Goal: Task Accomplishment & Management: Manage account settings

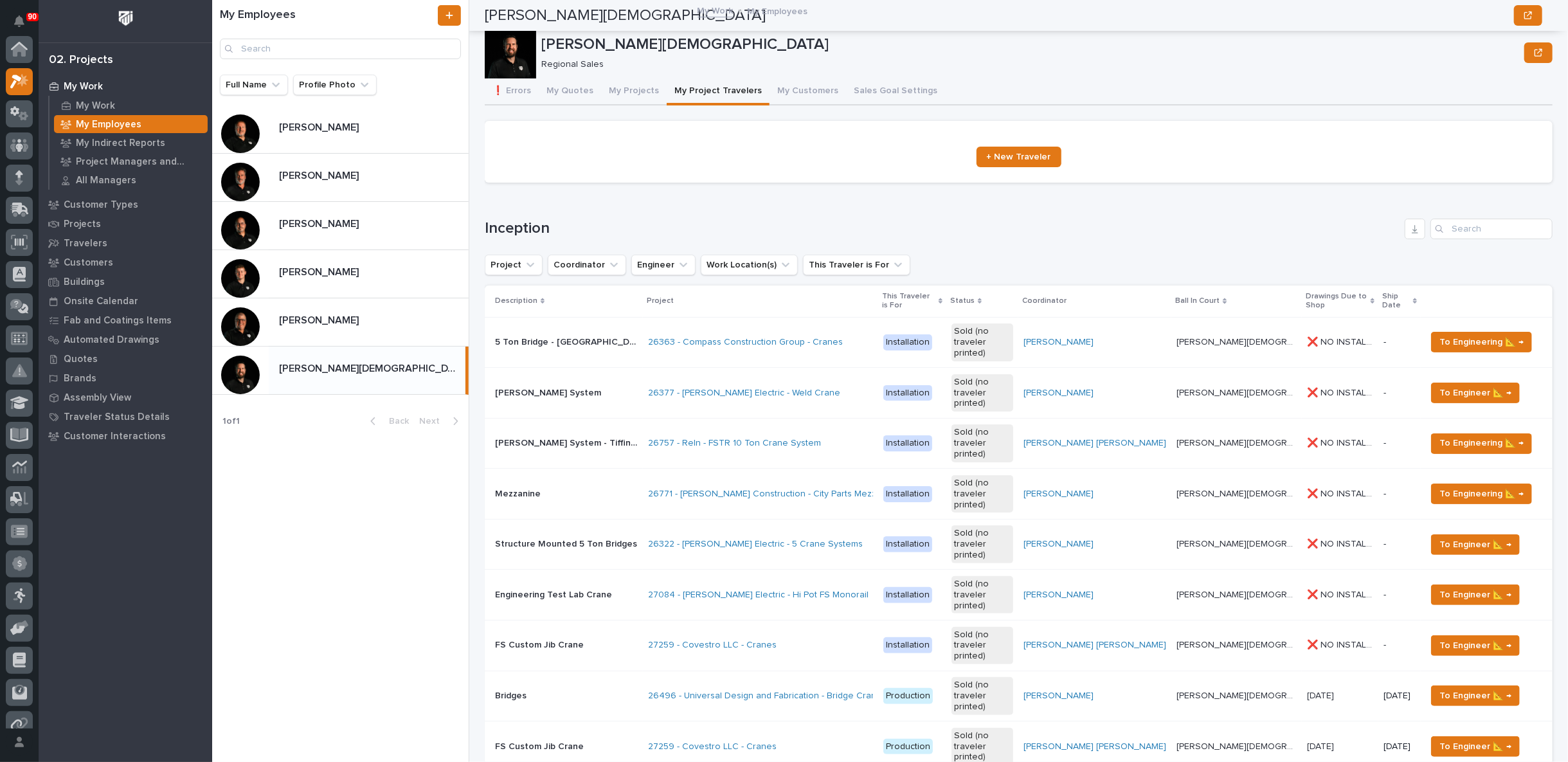
scroll to position [357, 0]
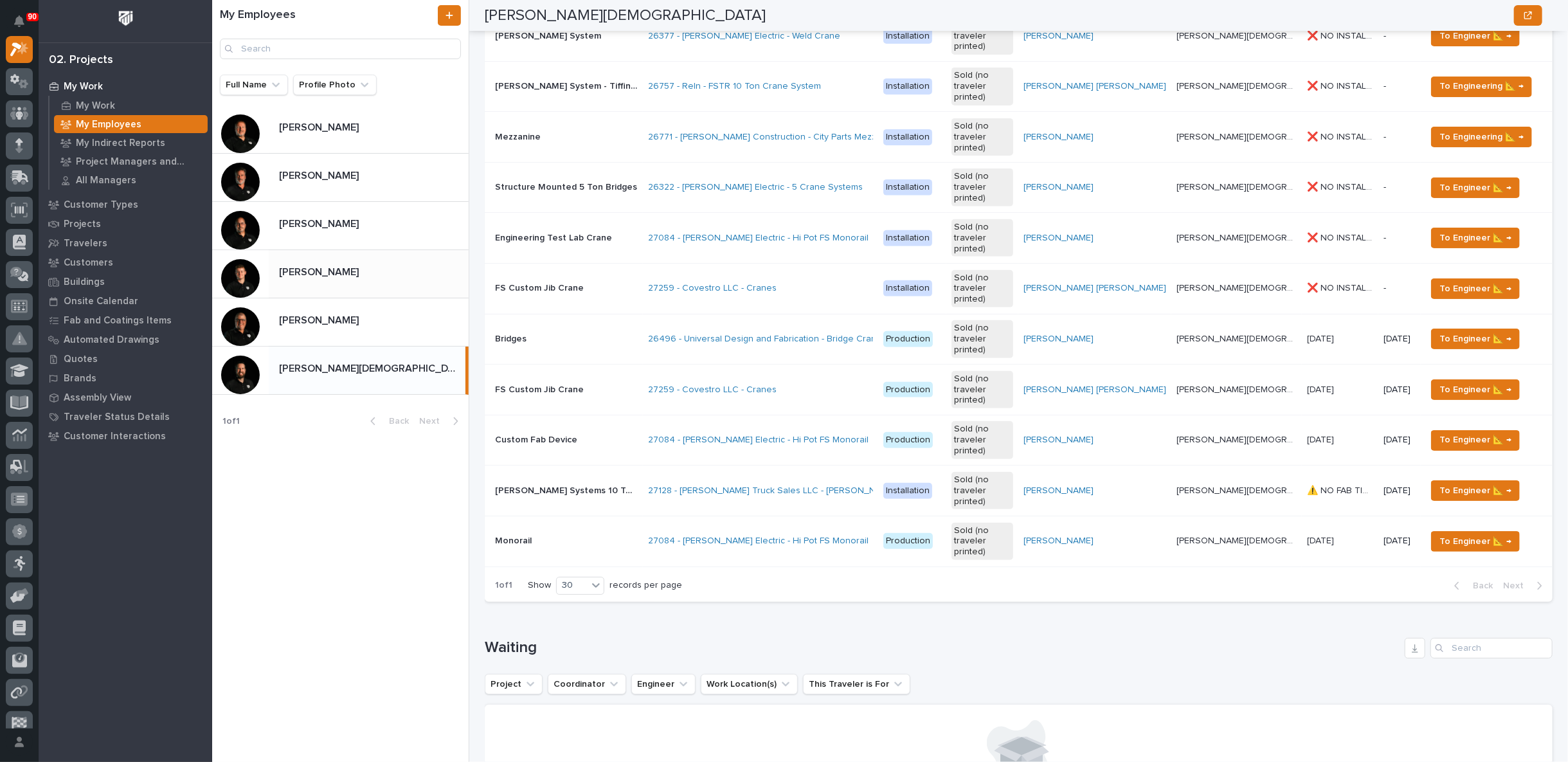
click at [350, 278] on div "Sam Whitehead Sam Whitehead" at bounding box center [369, 274] width 200 height 25
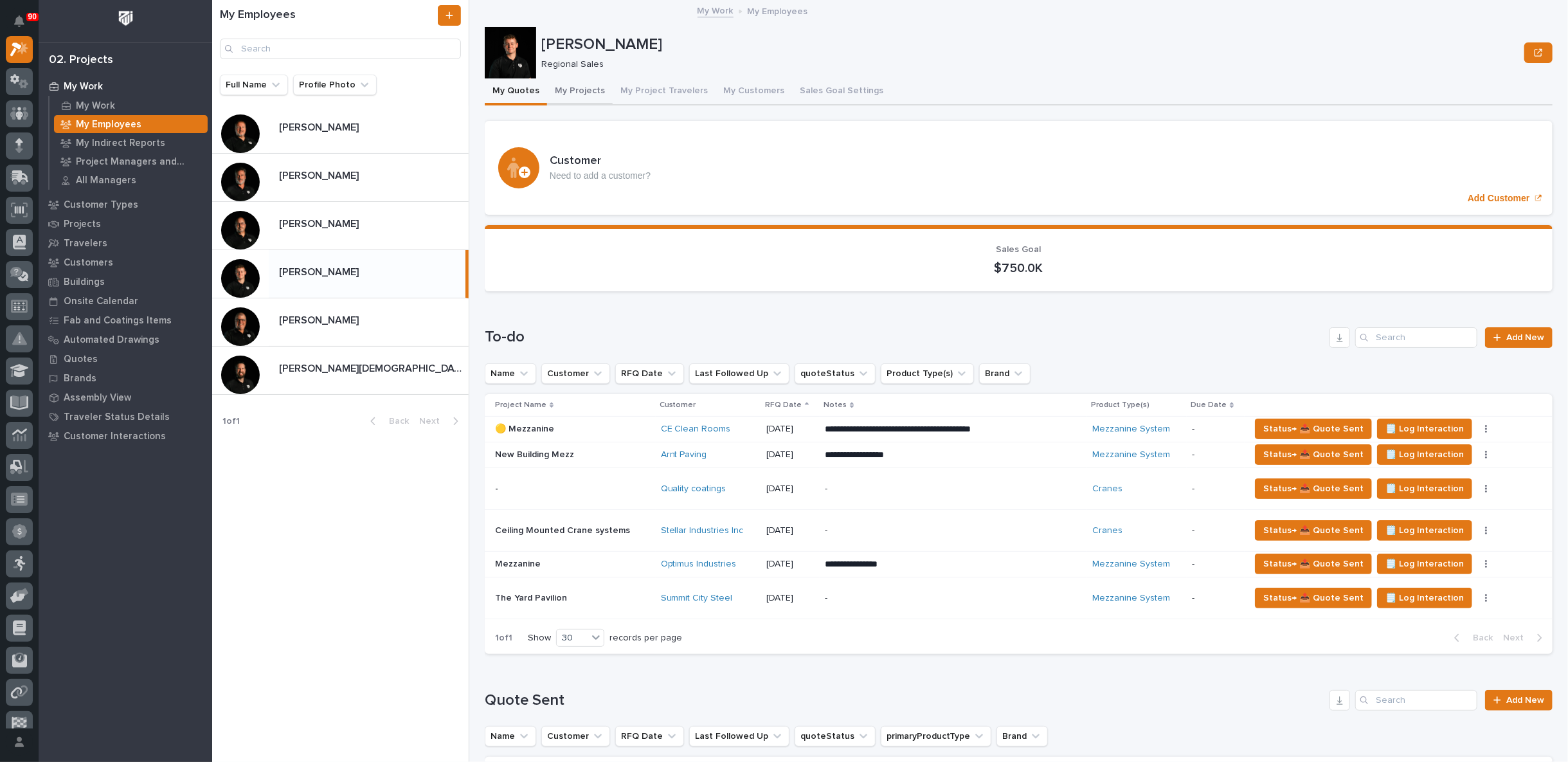
click at [572, 86] on button "My Projects" at bounding box center [579, 92] width 65 height 27
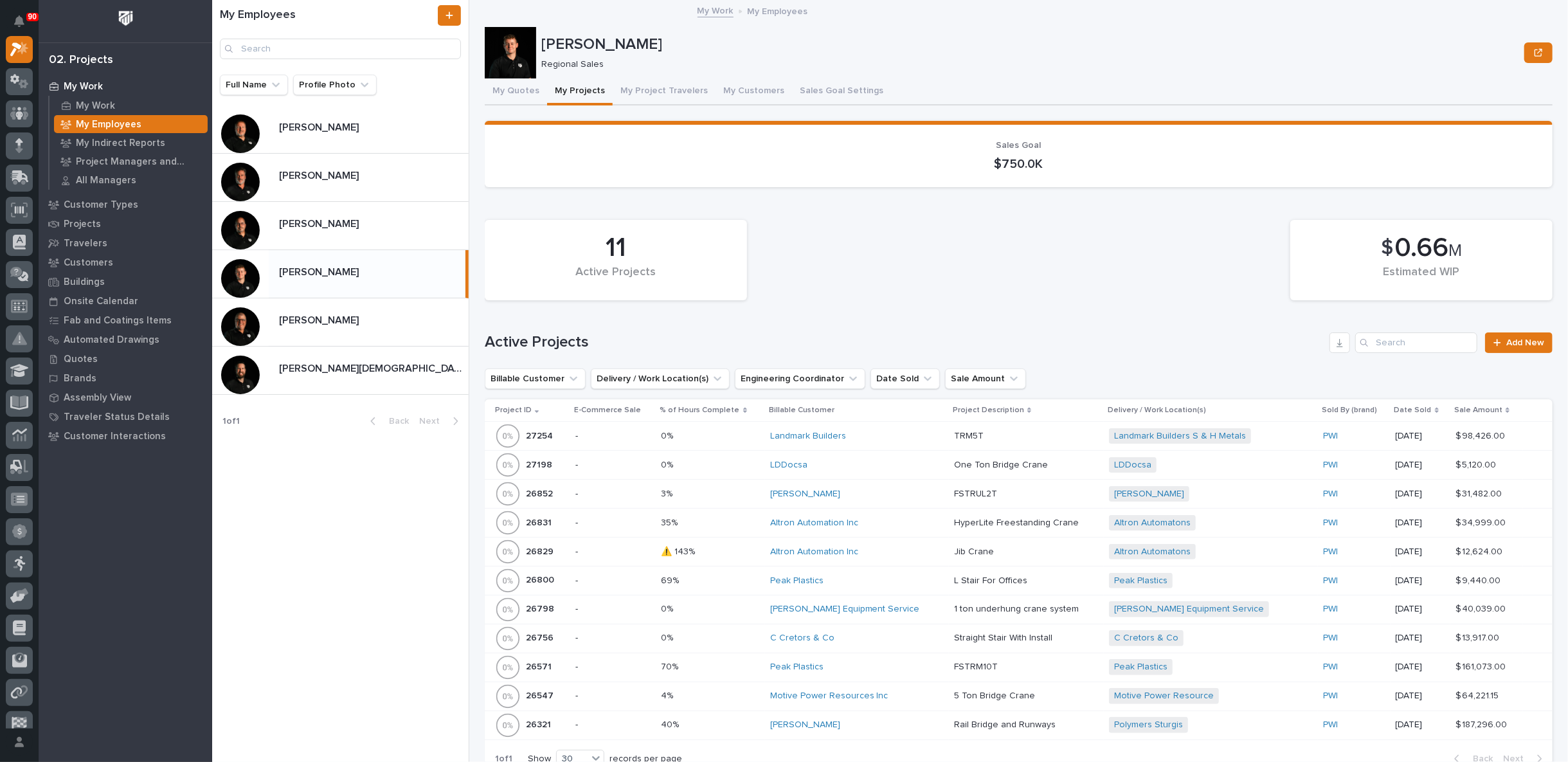
click at [896, 547] on div "Altron Automation Inc" at bounding box center [857, 552] width 174 height 11
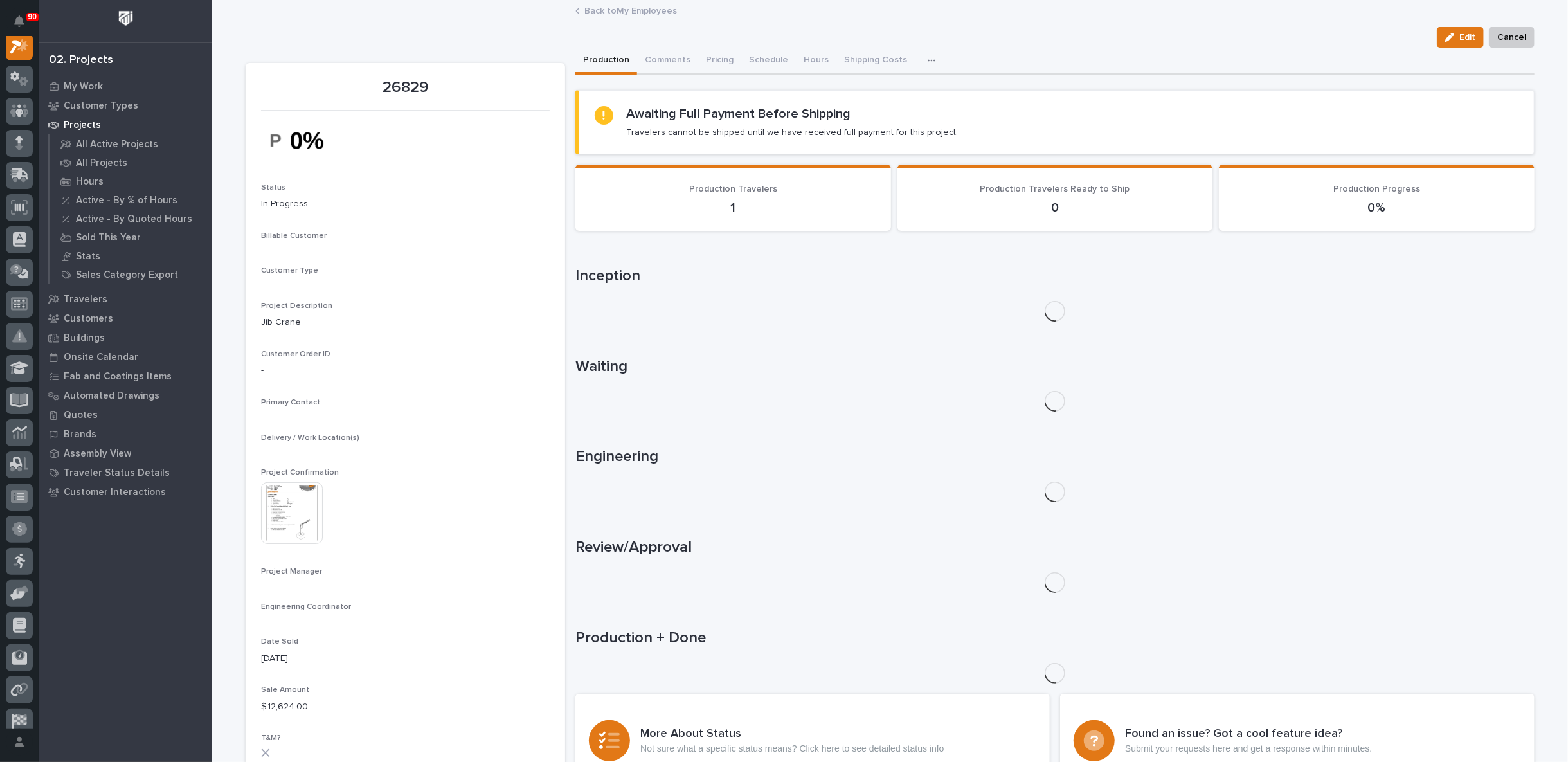
scroll to position [32, 0]
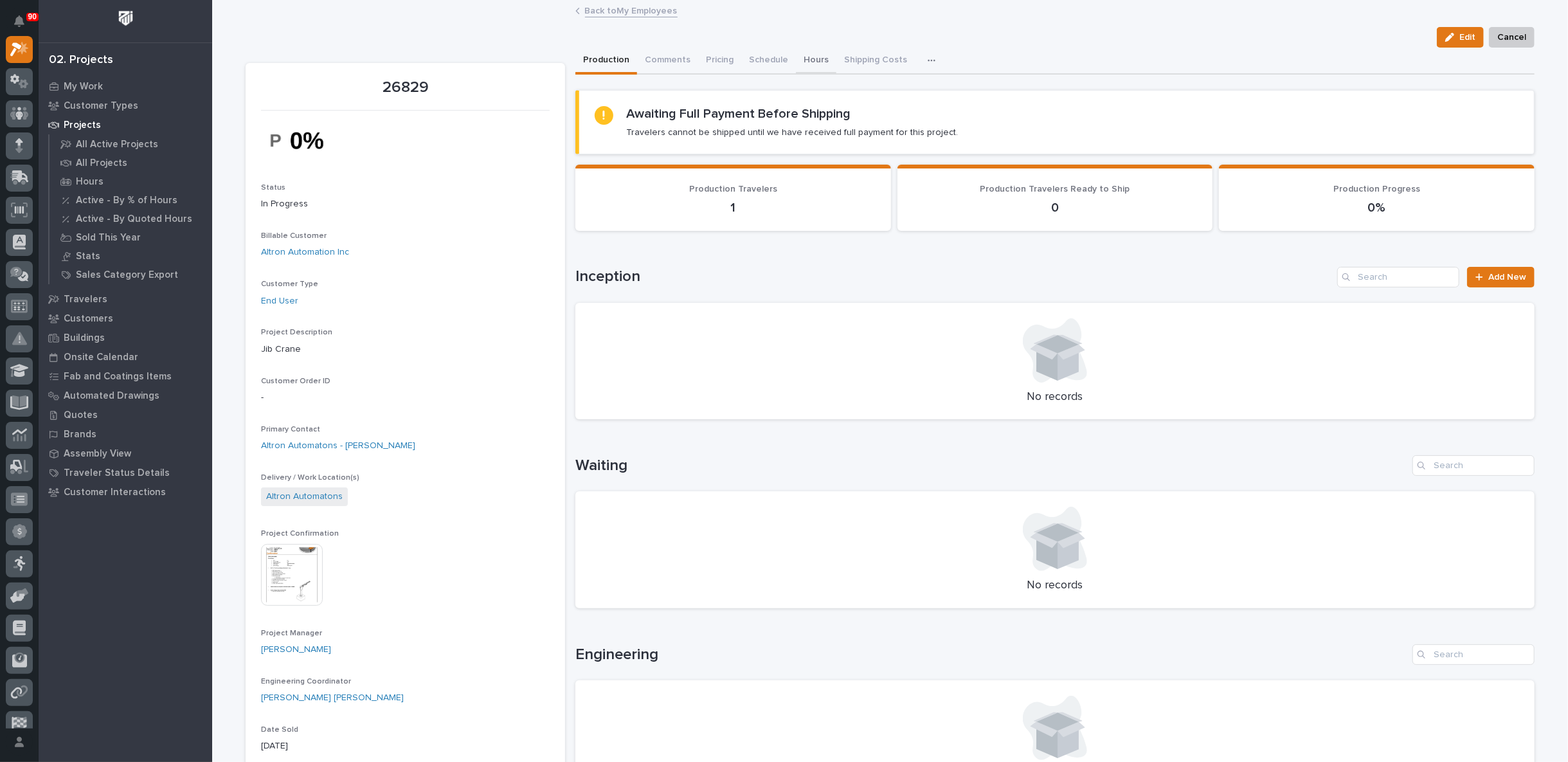
click at [802, 58] on button "Hours" at bounding box center [815, 61] width 40 height 27
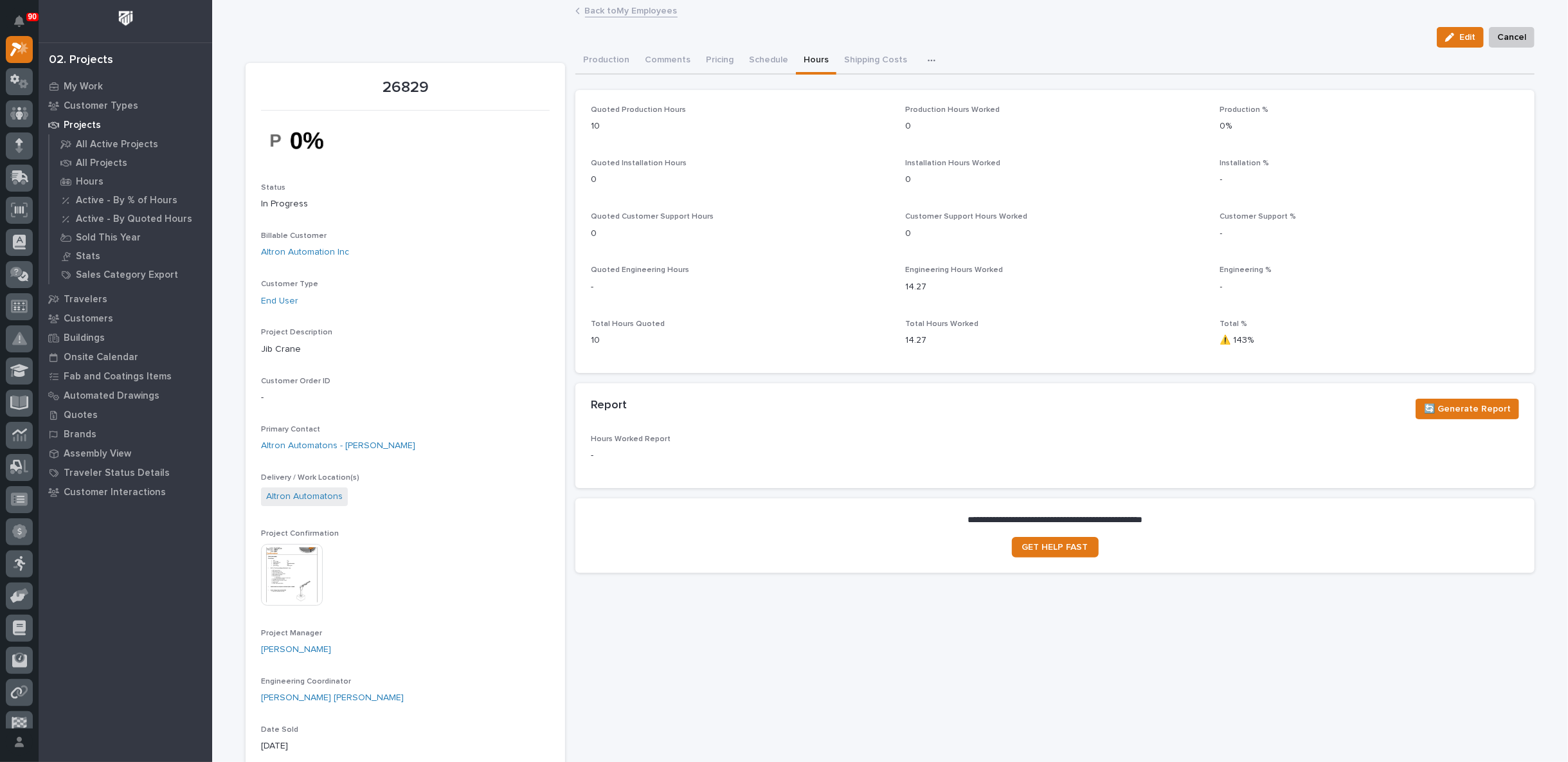
click at [279, 564] on img at bounding box center [291, 574] width 61 height 61
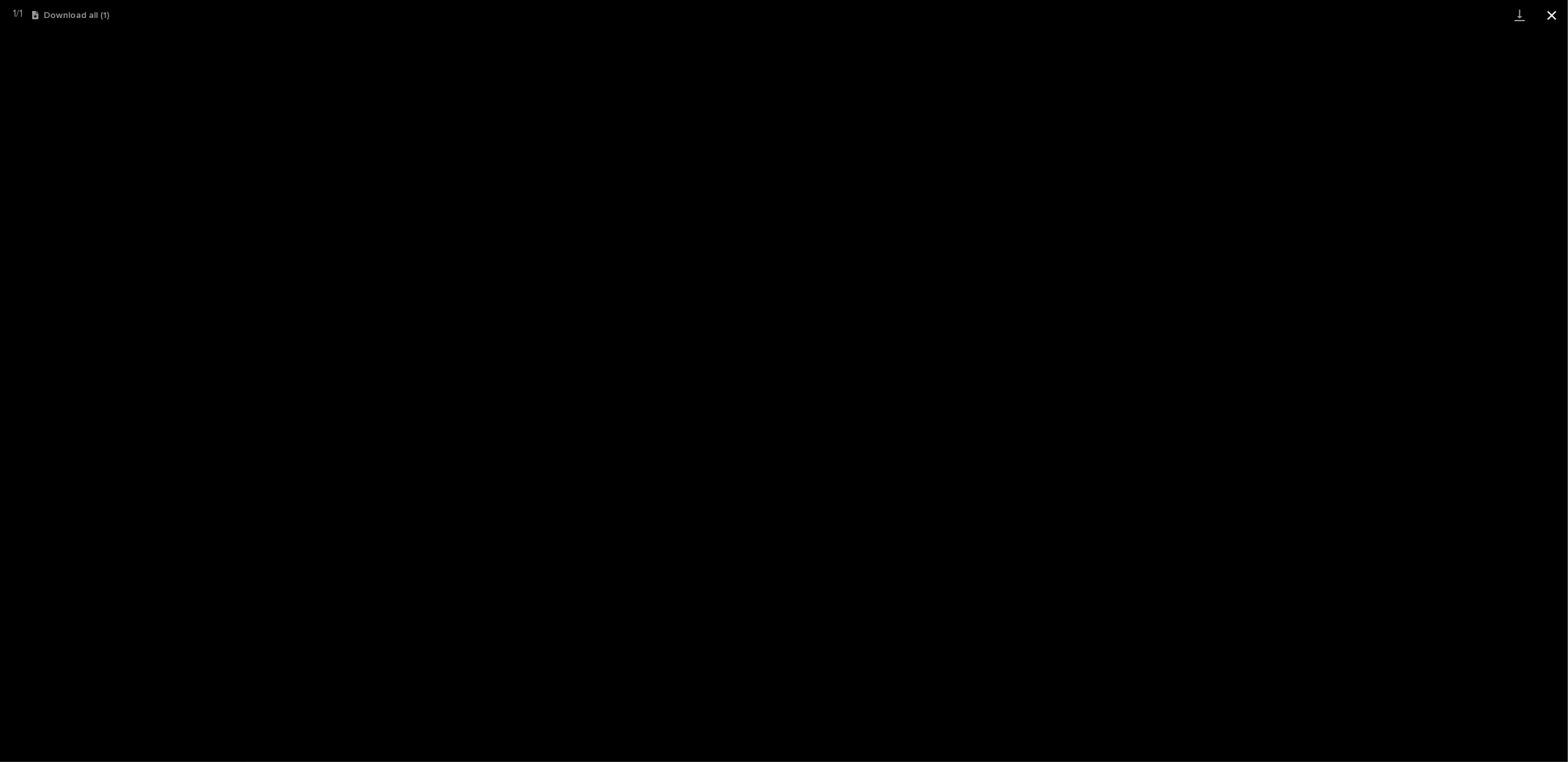
click at [1552, 14] on button "Close gallery" at bounding box center [1551, 15] width 32 height 30
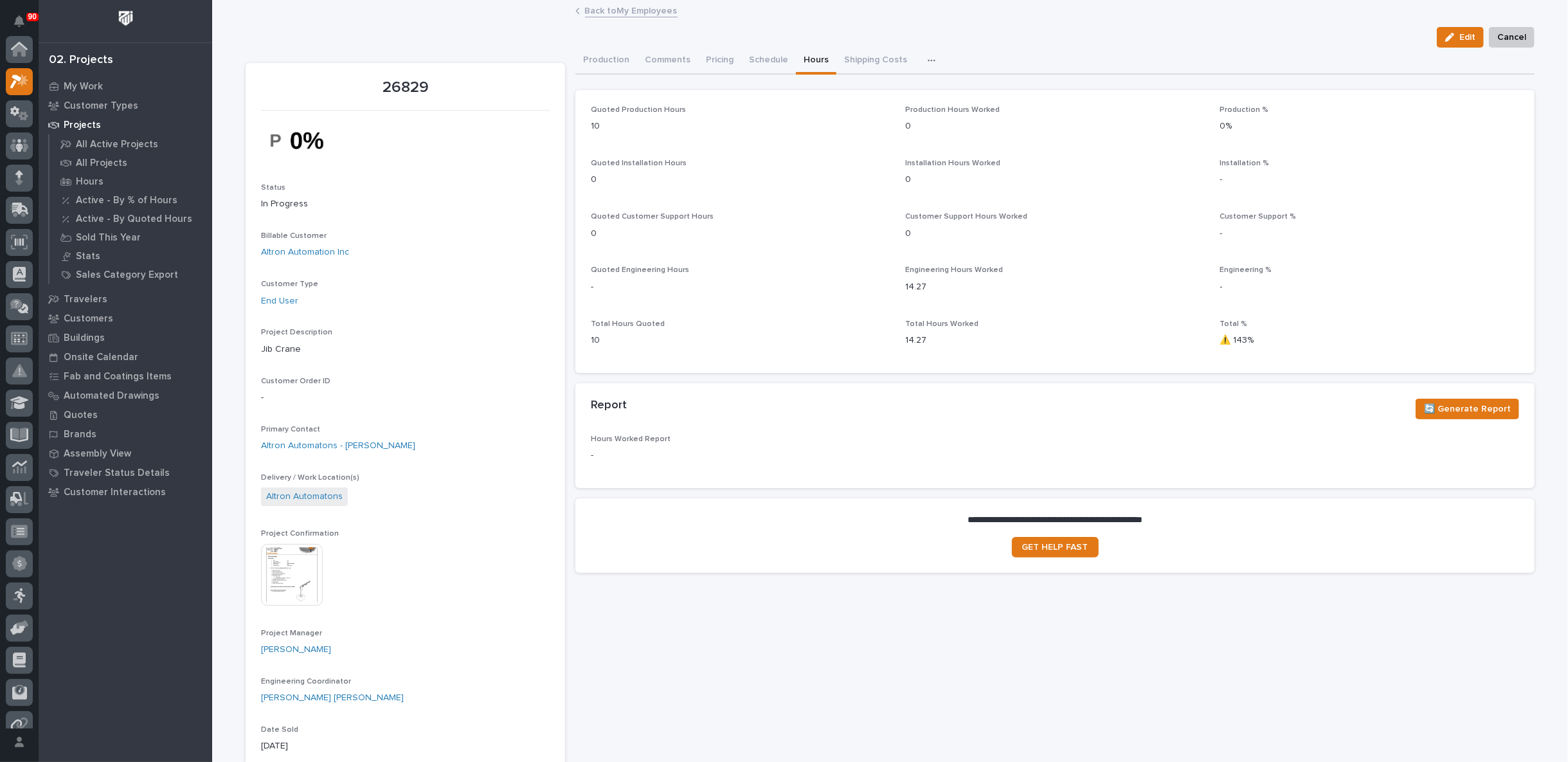
click at [620, 11] on link "Back to My Employees" at bounding box center [631, 10] width 93 height 15
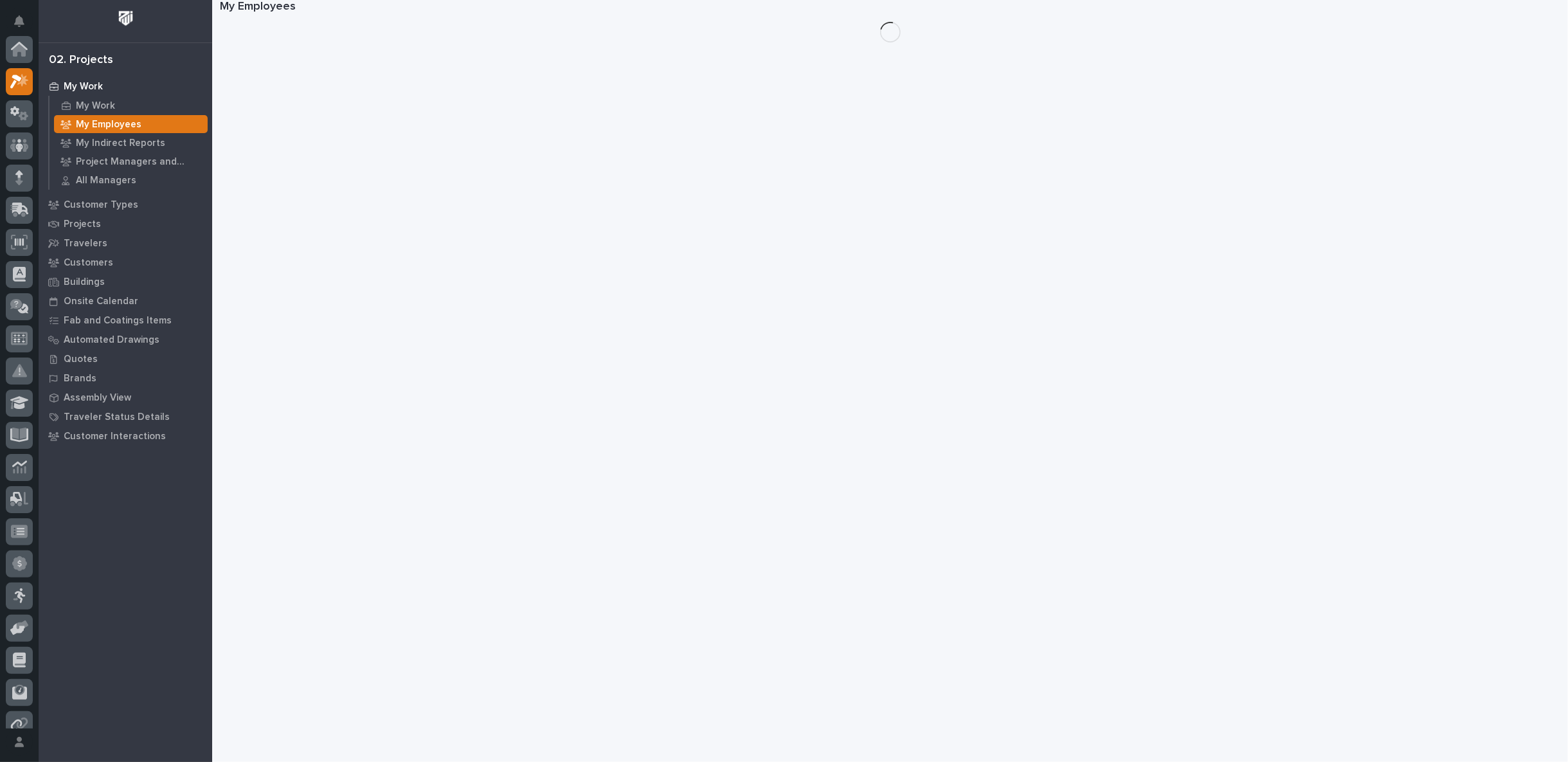
scroll to position [35, 0]
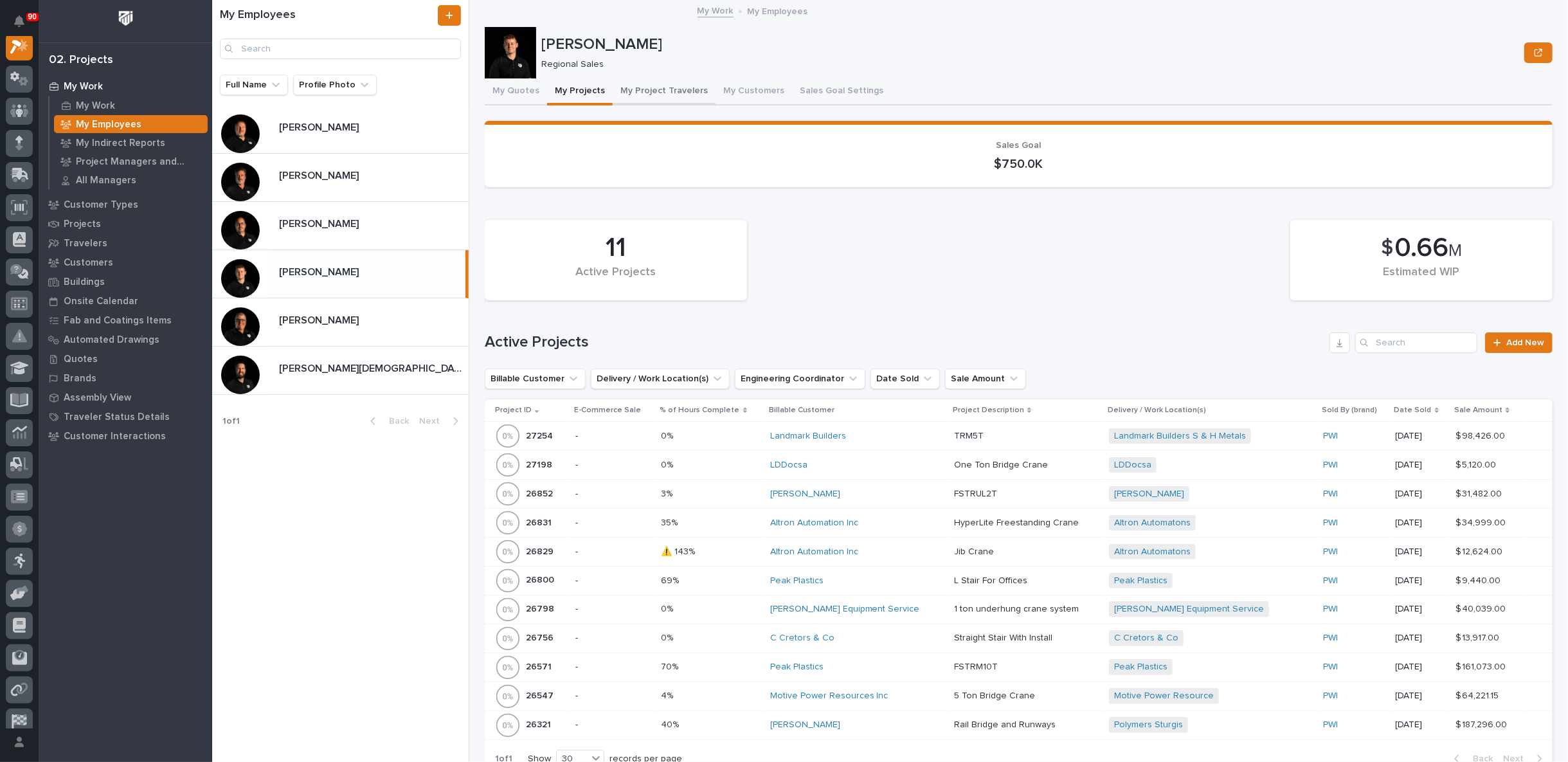
click at [667, 88] on button "My Project Travelers" at bounding box center [664, 92] width 103 height 27
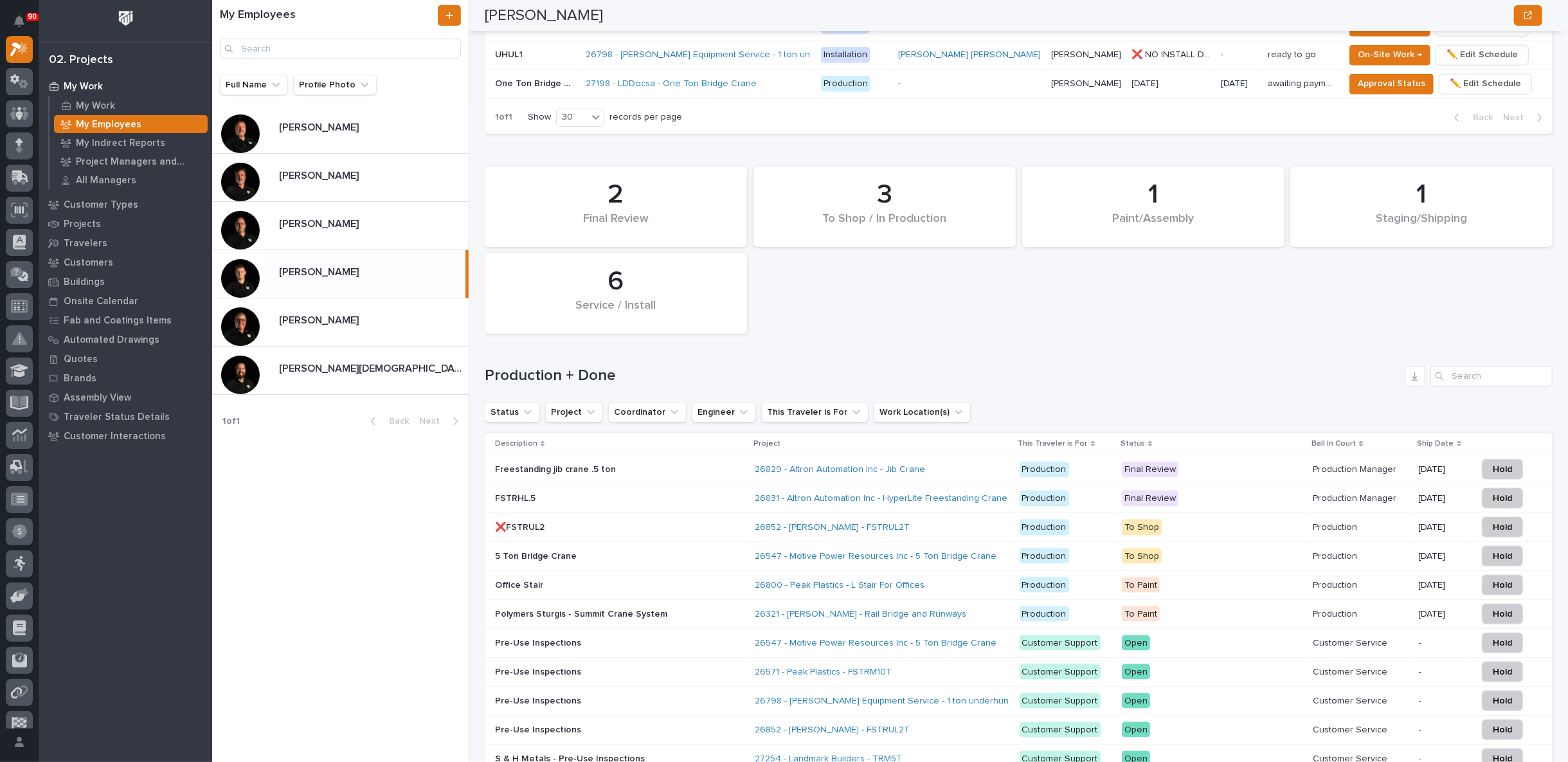
scroll to position [1214, 0]
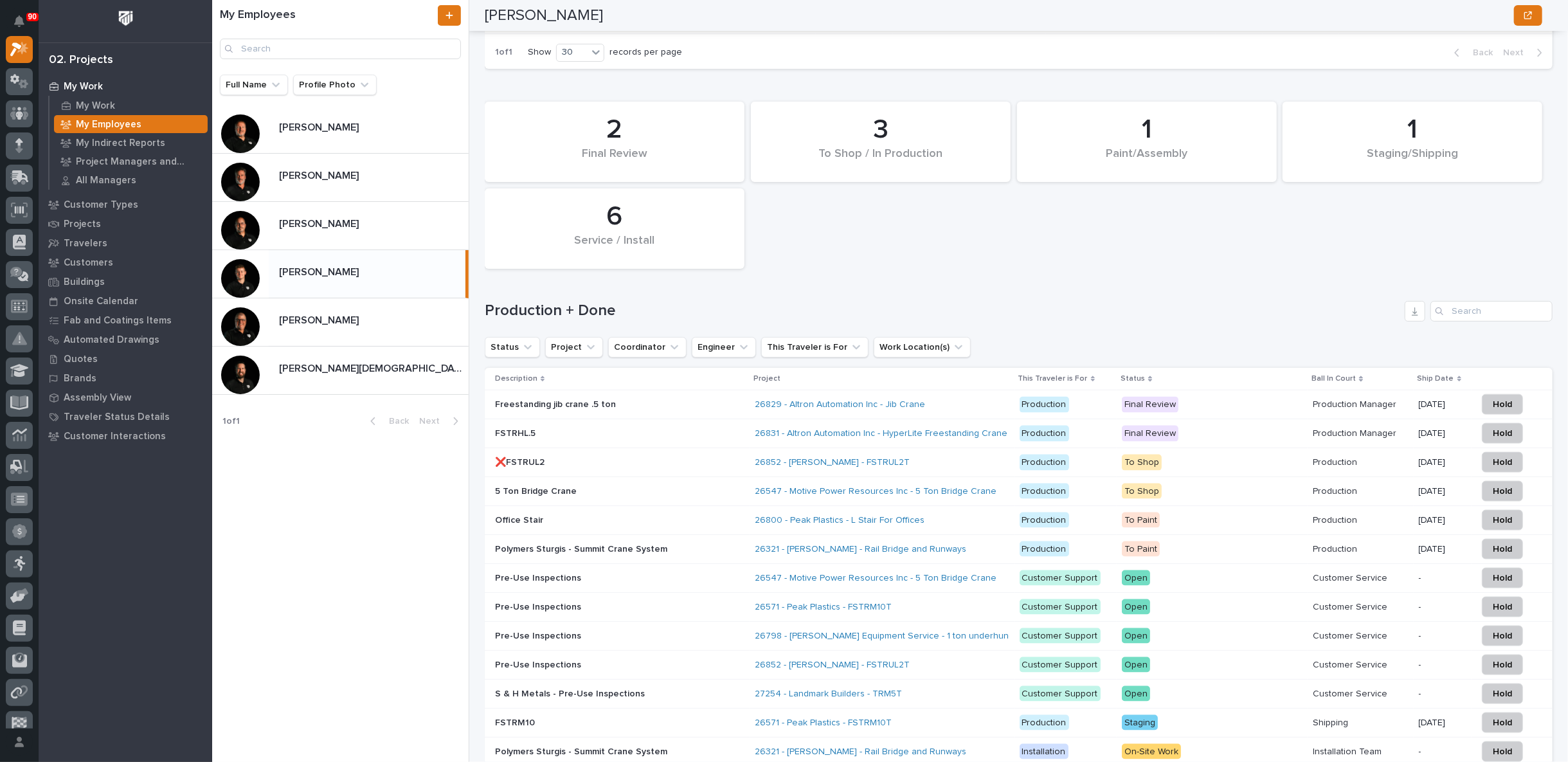
click at [689, 399] on p "Freestanding jib crane .5 ton" at bounding box center [607, 404] width 225 height 11
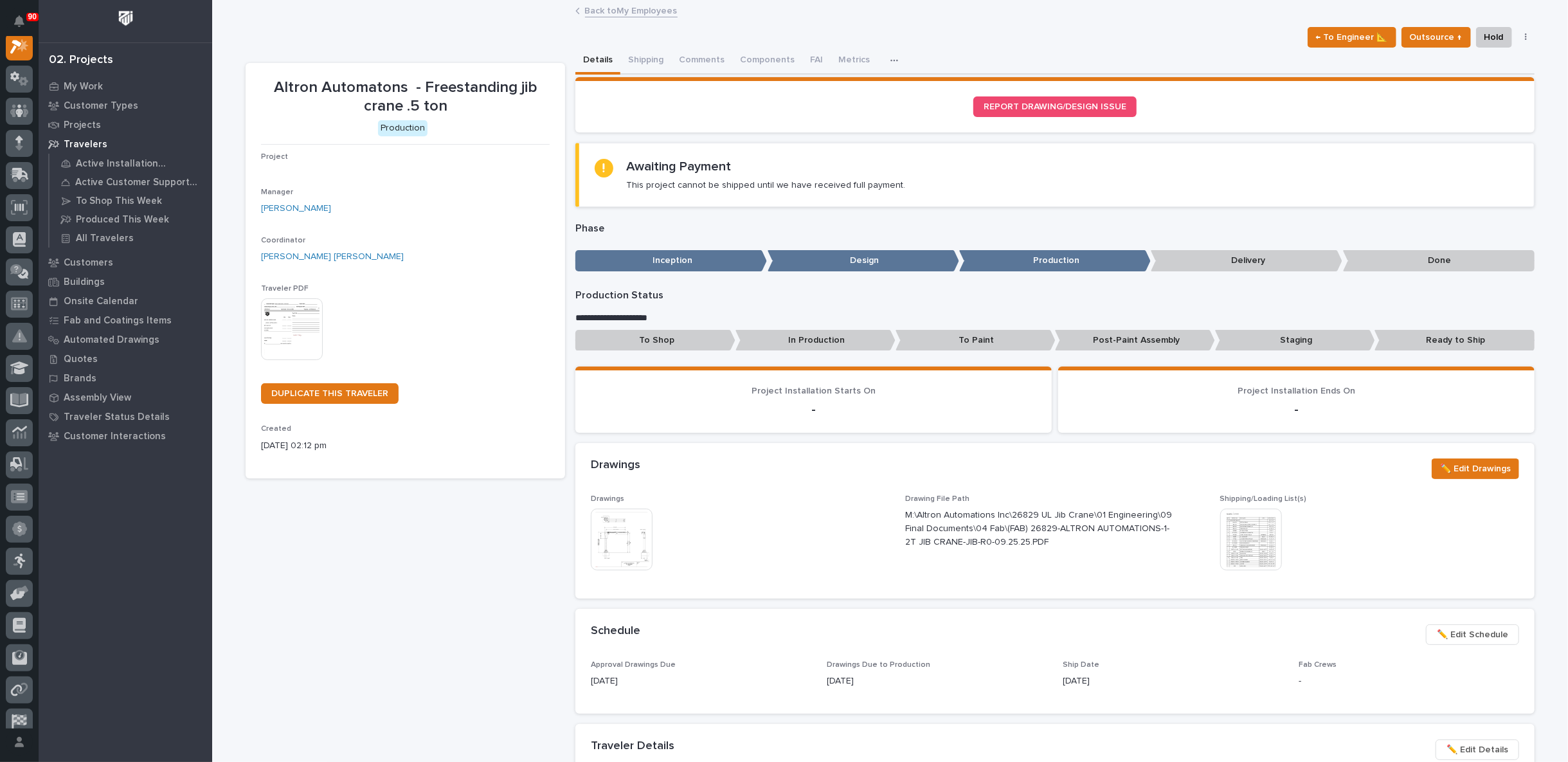
scroll to position [32, 0]
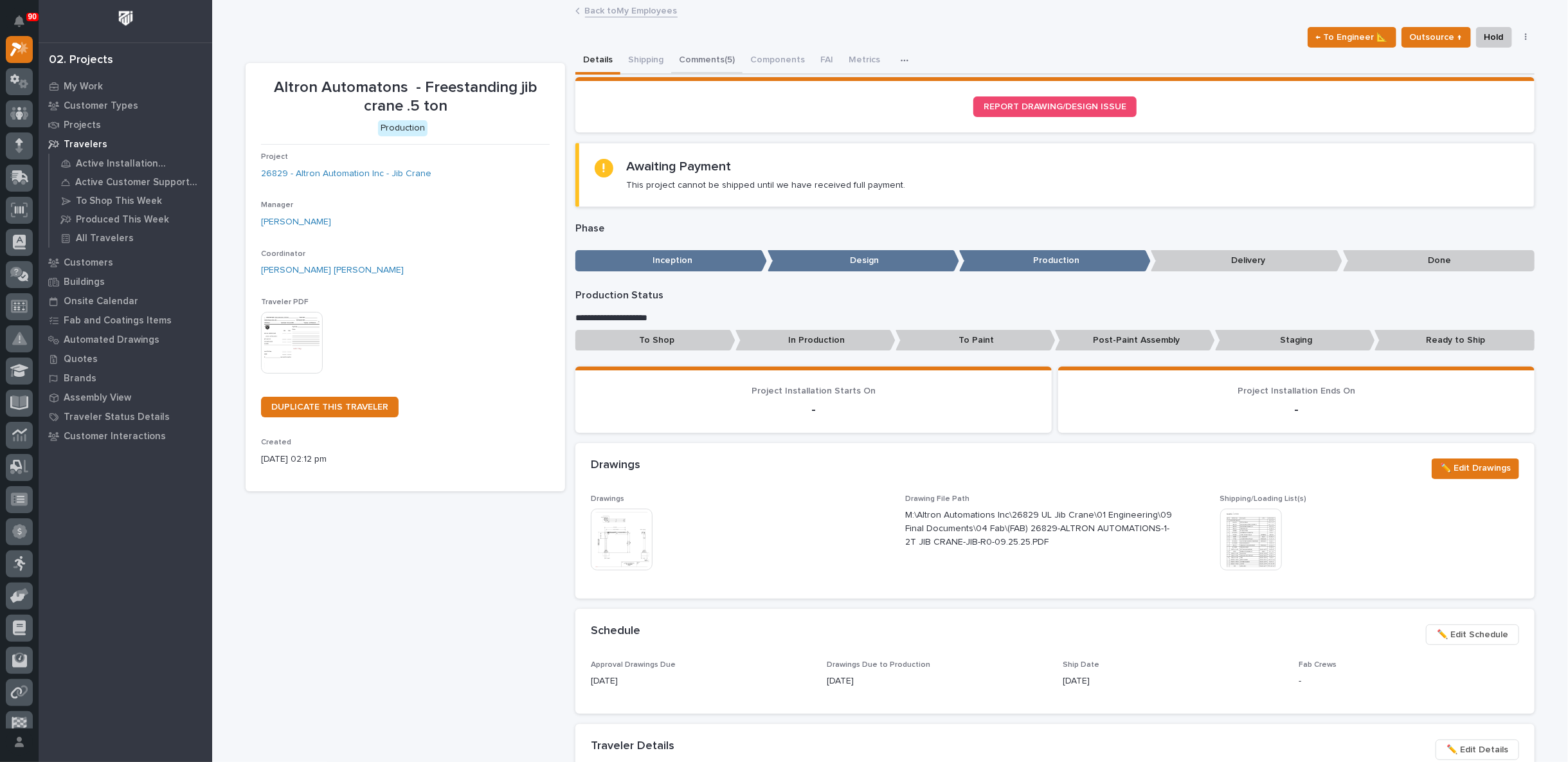
click at [698, 58] on button "Comments (5)" at bounding box center [707, 61] width 71 height 27
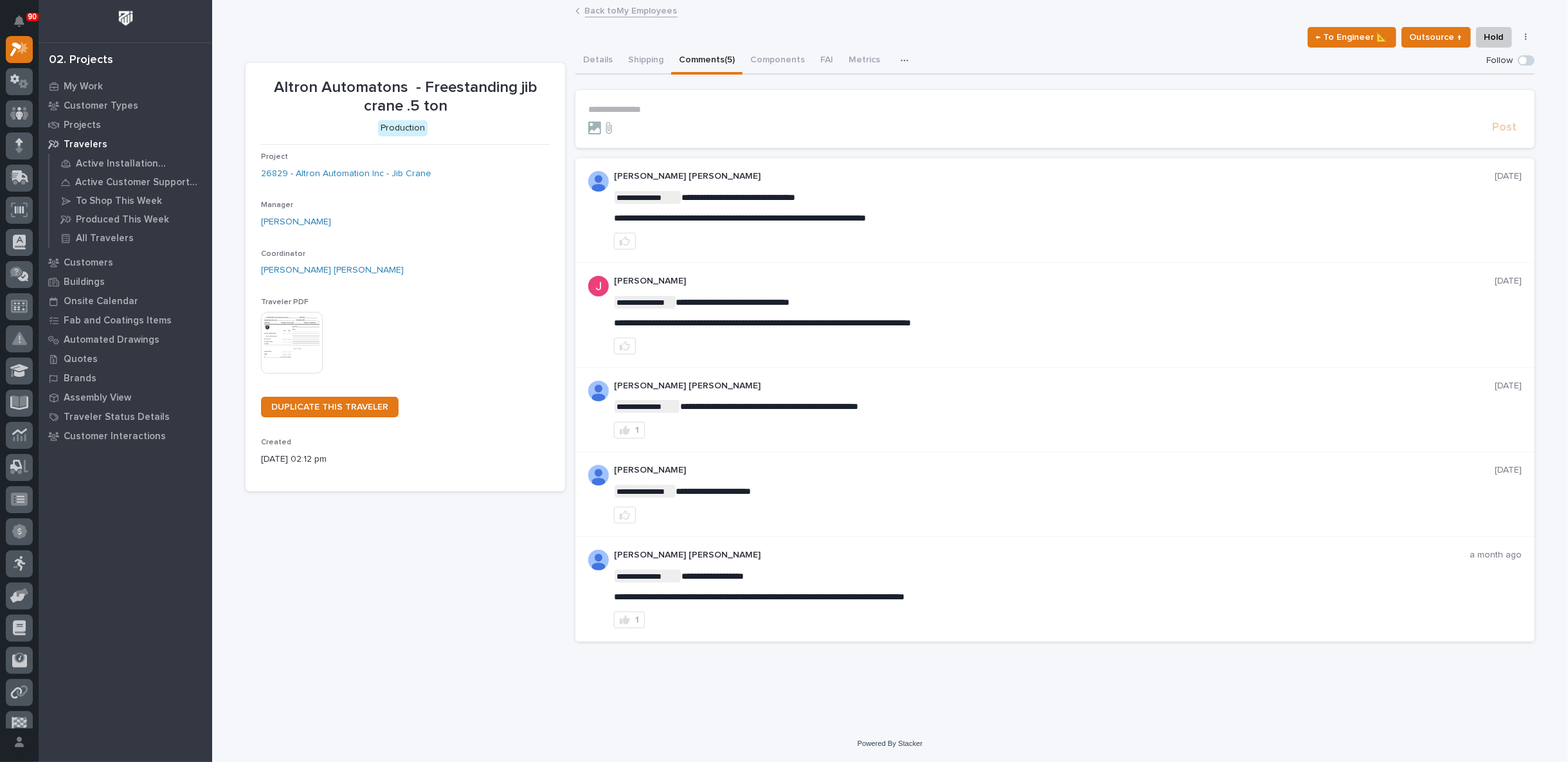
click at [607, 9] on link "Back to My Employees" at bounding box center [631, 10] width 93 height 15
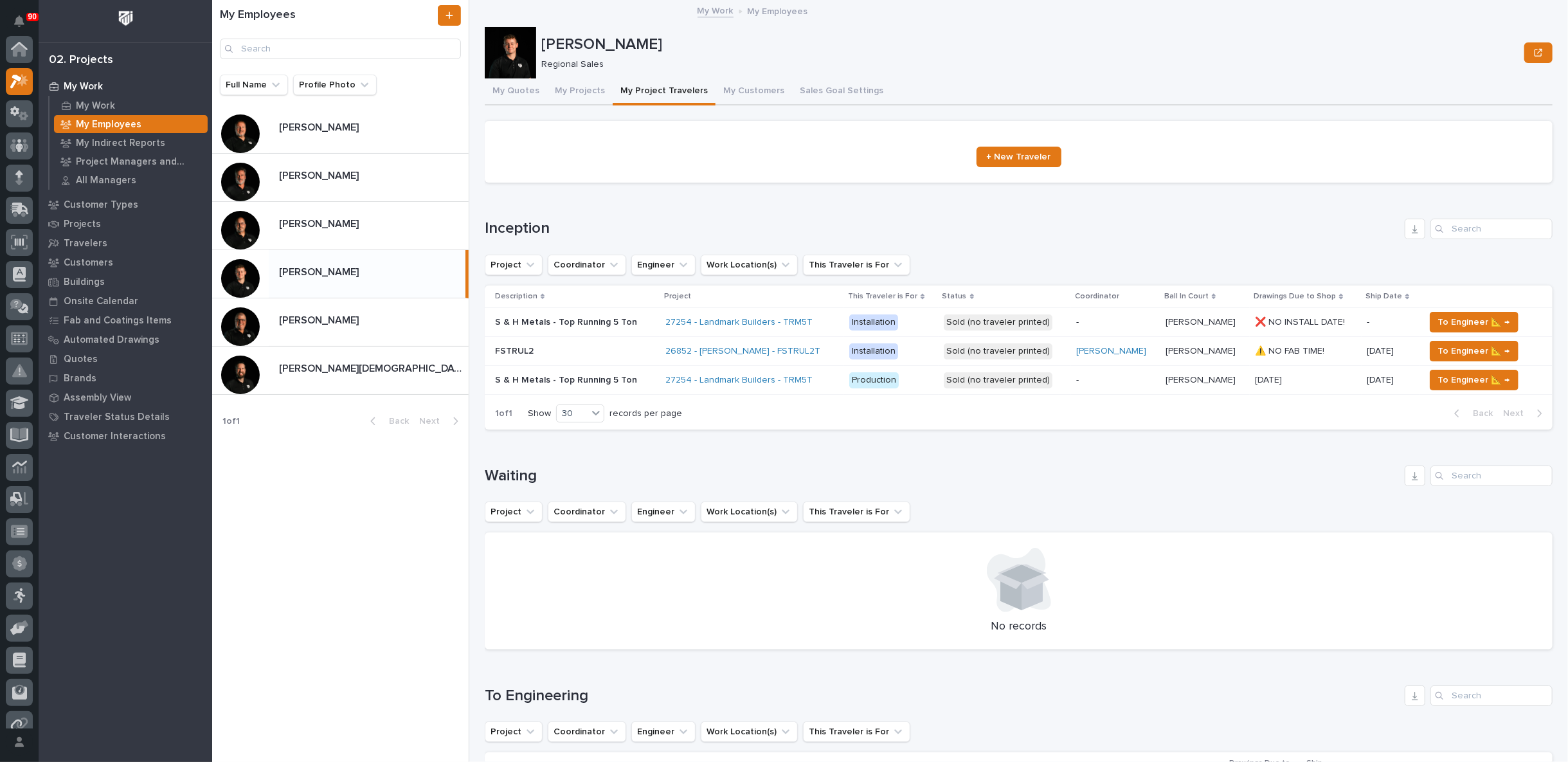
scroll to position [35, 0]
click at [564, 88] on button "My Projects" at bounding box center [579, 92] width 65 height 27
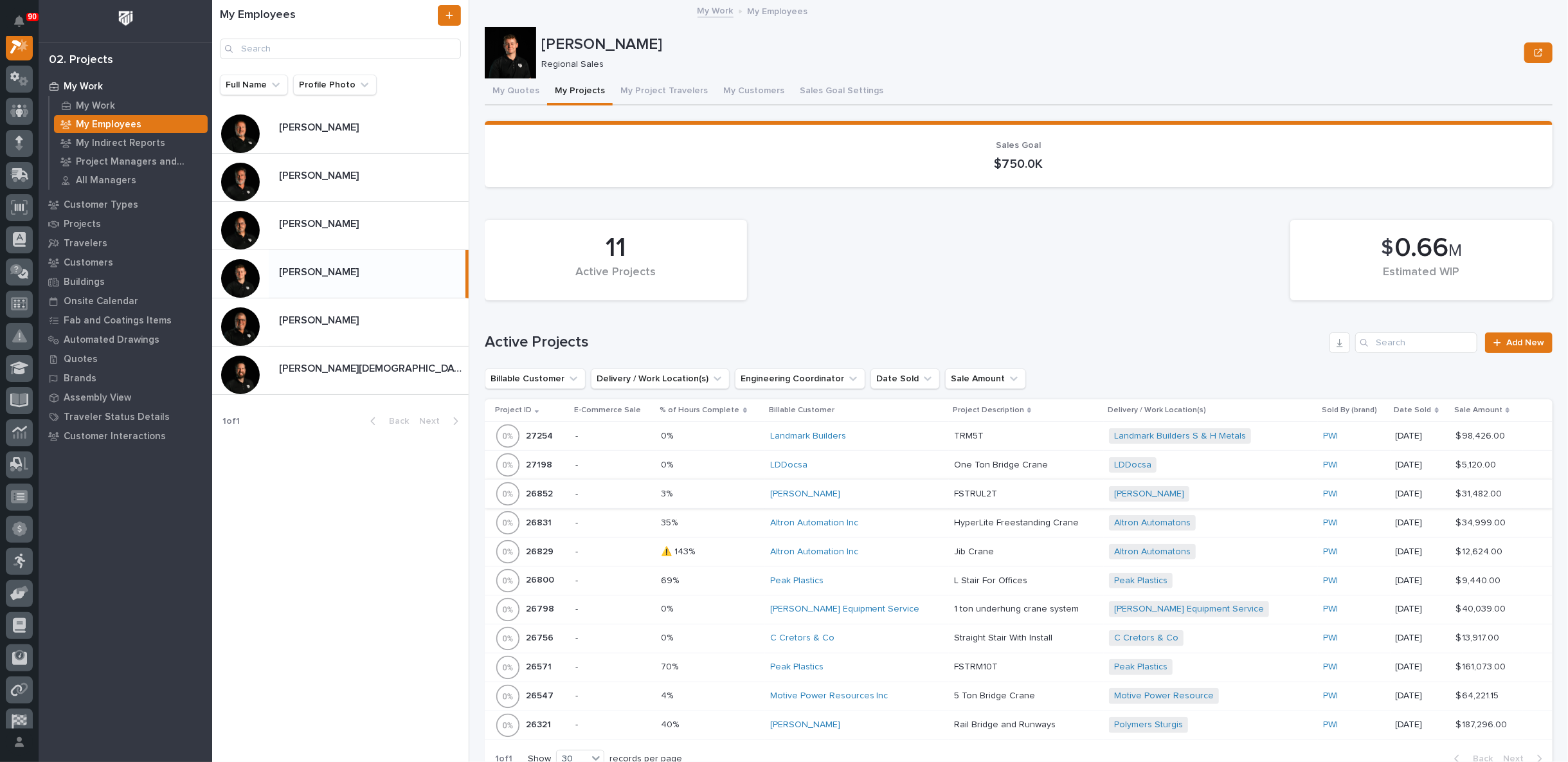
scroll to position [32, 0]
click at [743, 549] on p at bounding box center [710, 552] width 98 height 11
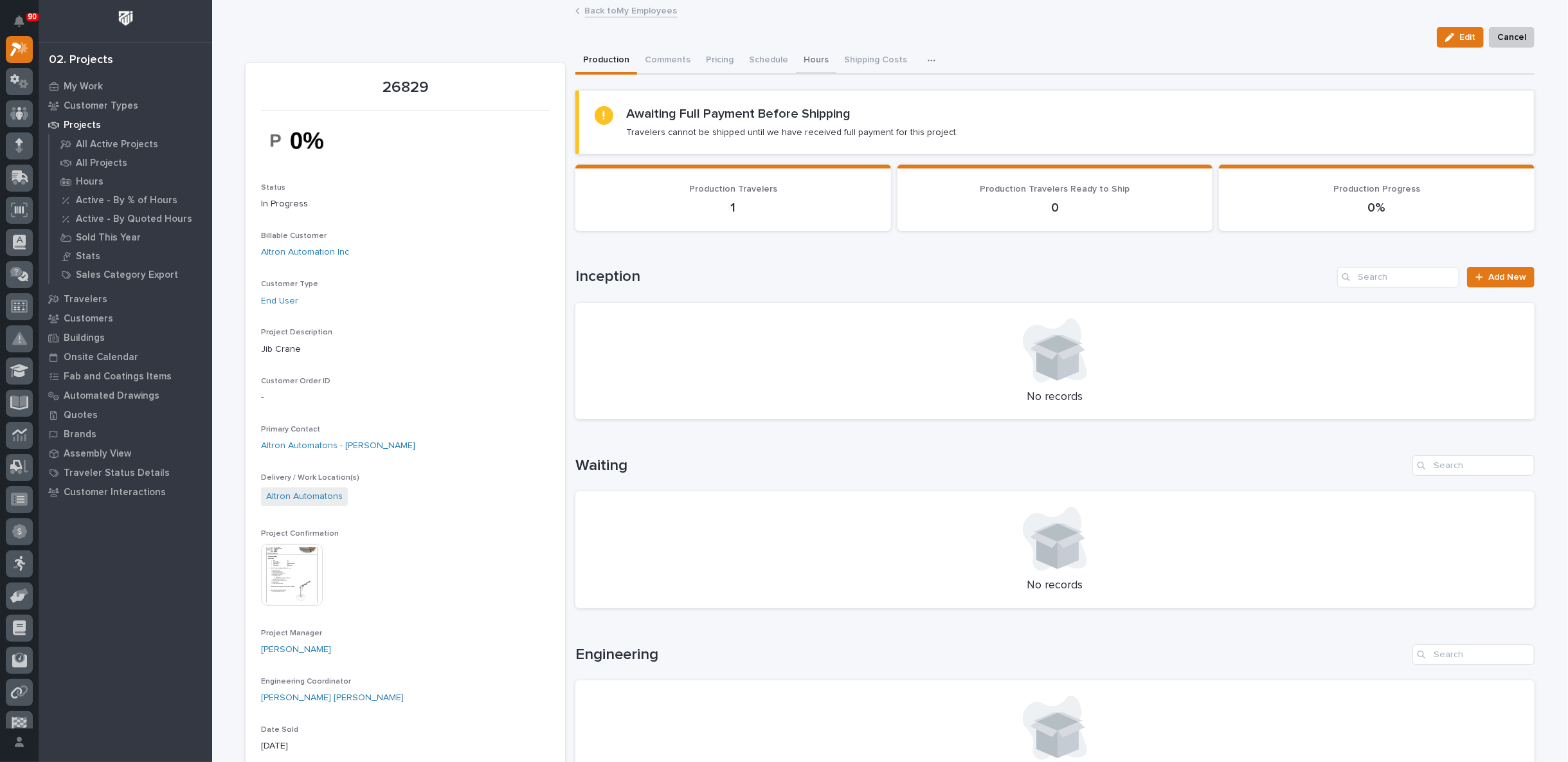
click at [805, 59] on button "Hours" at bounding box center [815, 61] width 40 height 27
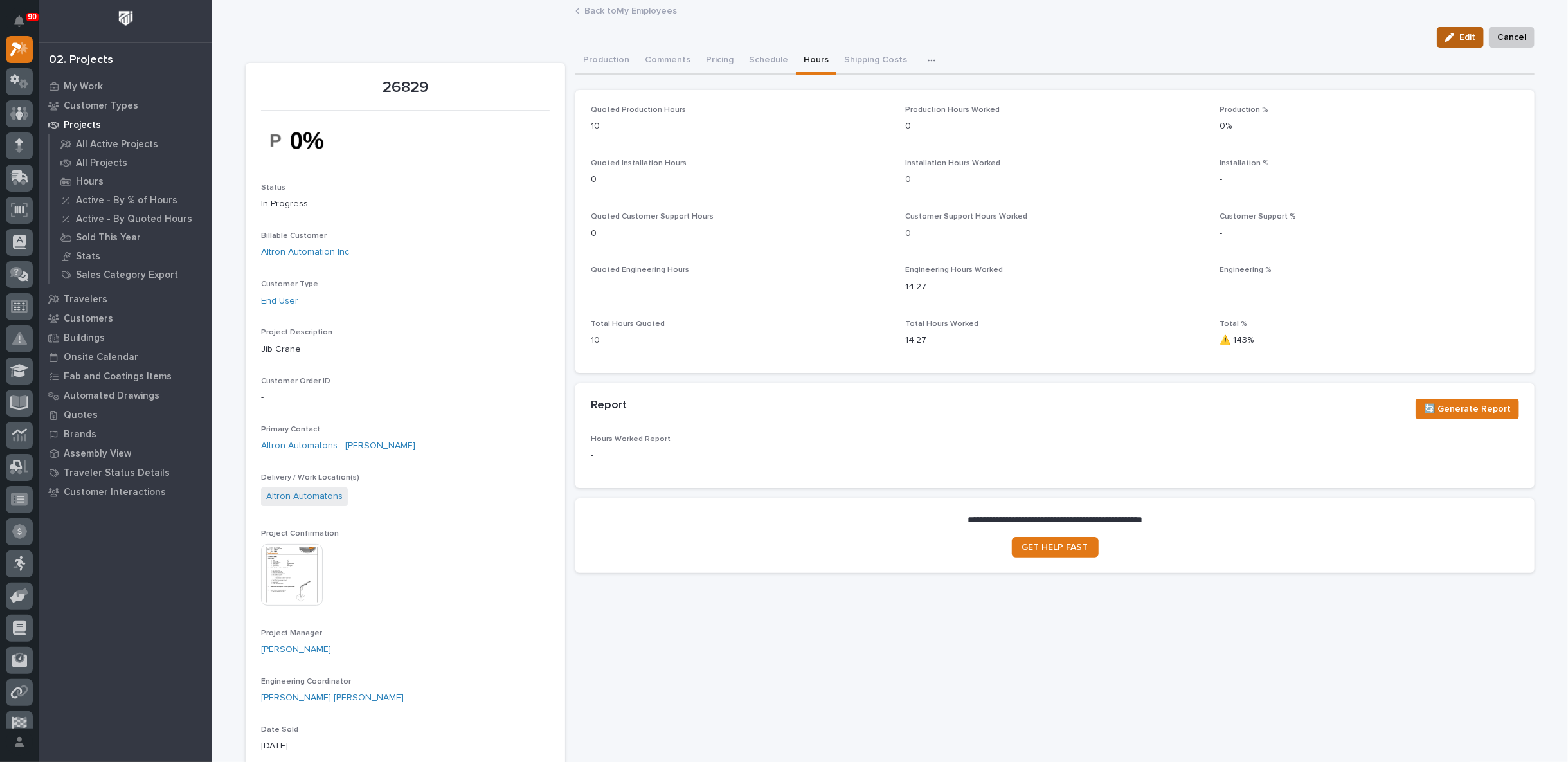
click at [1460, 36] on span "Edit" at bounding box center [1468, 38] width 16 height 12
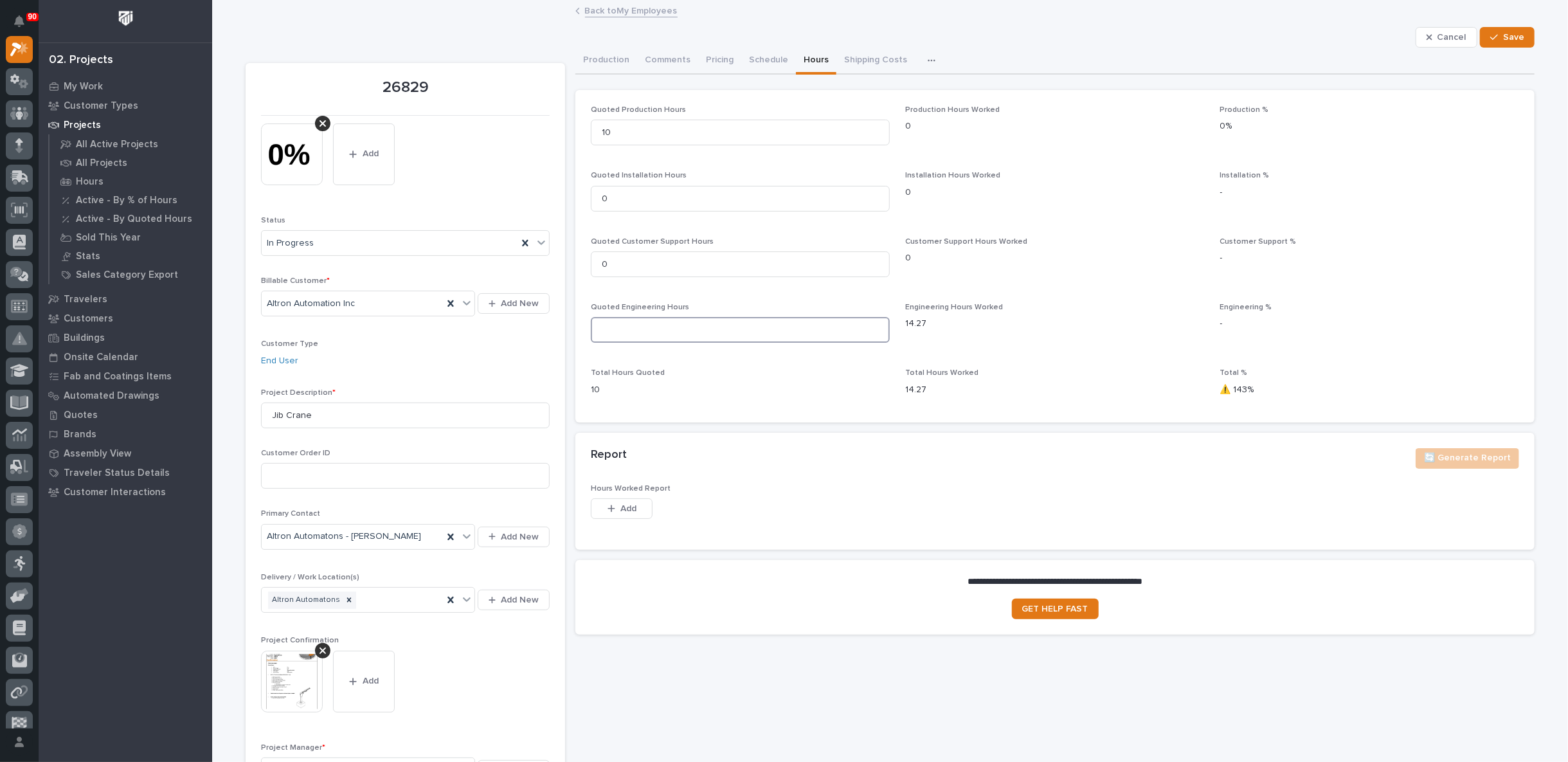
click at [613, 330] on input at bounding box center [740, 330] width 299 height 26
type input "10"
click at [1514, 32] on span "Save" at bounding box center [1514, 38] width 21 height 12
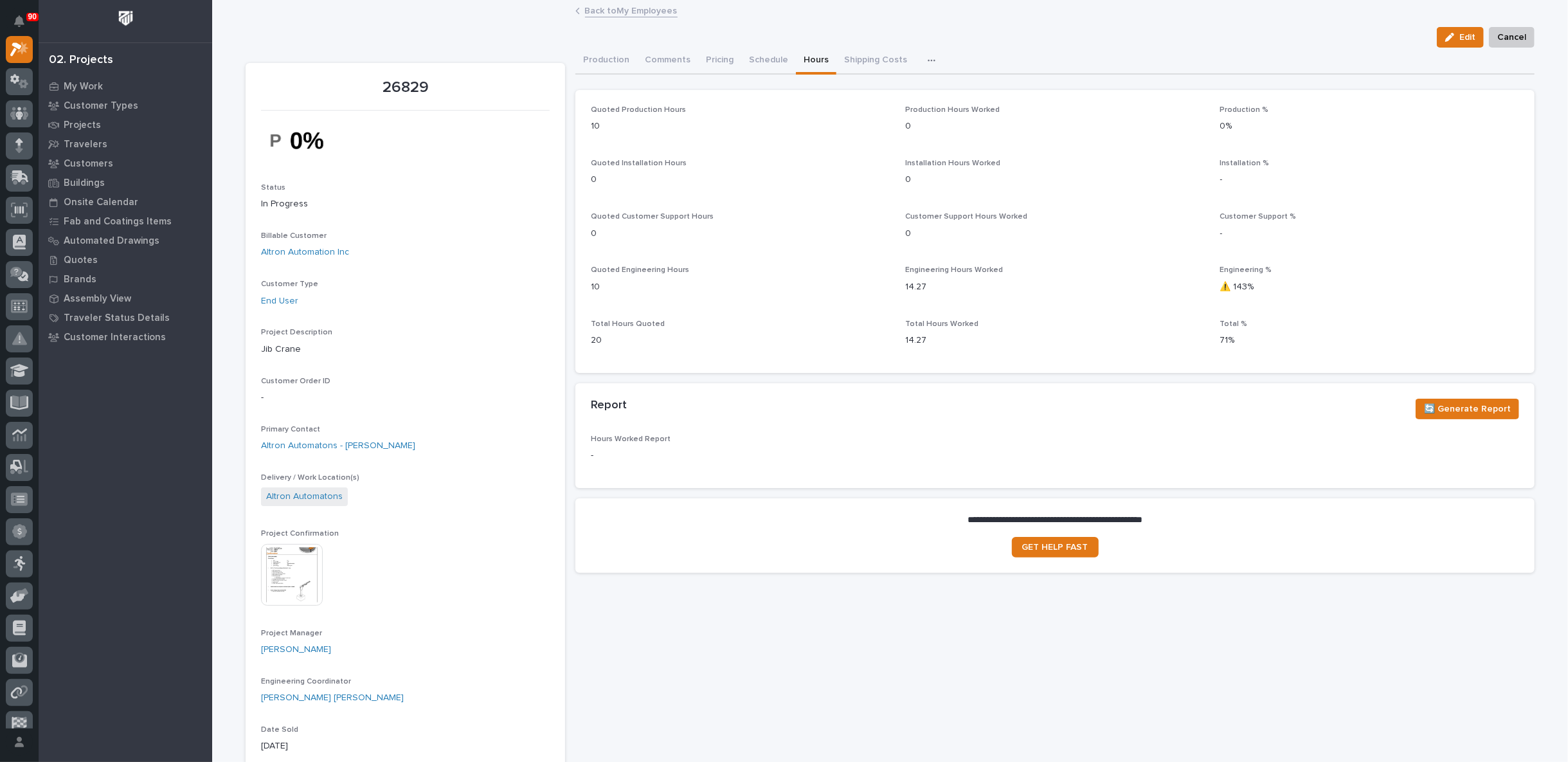
click at [615, 7] on link "Back to My Employees" at bounding box center [631, 10] width 93 height 15
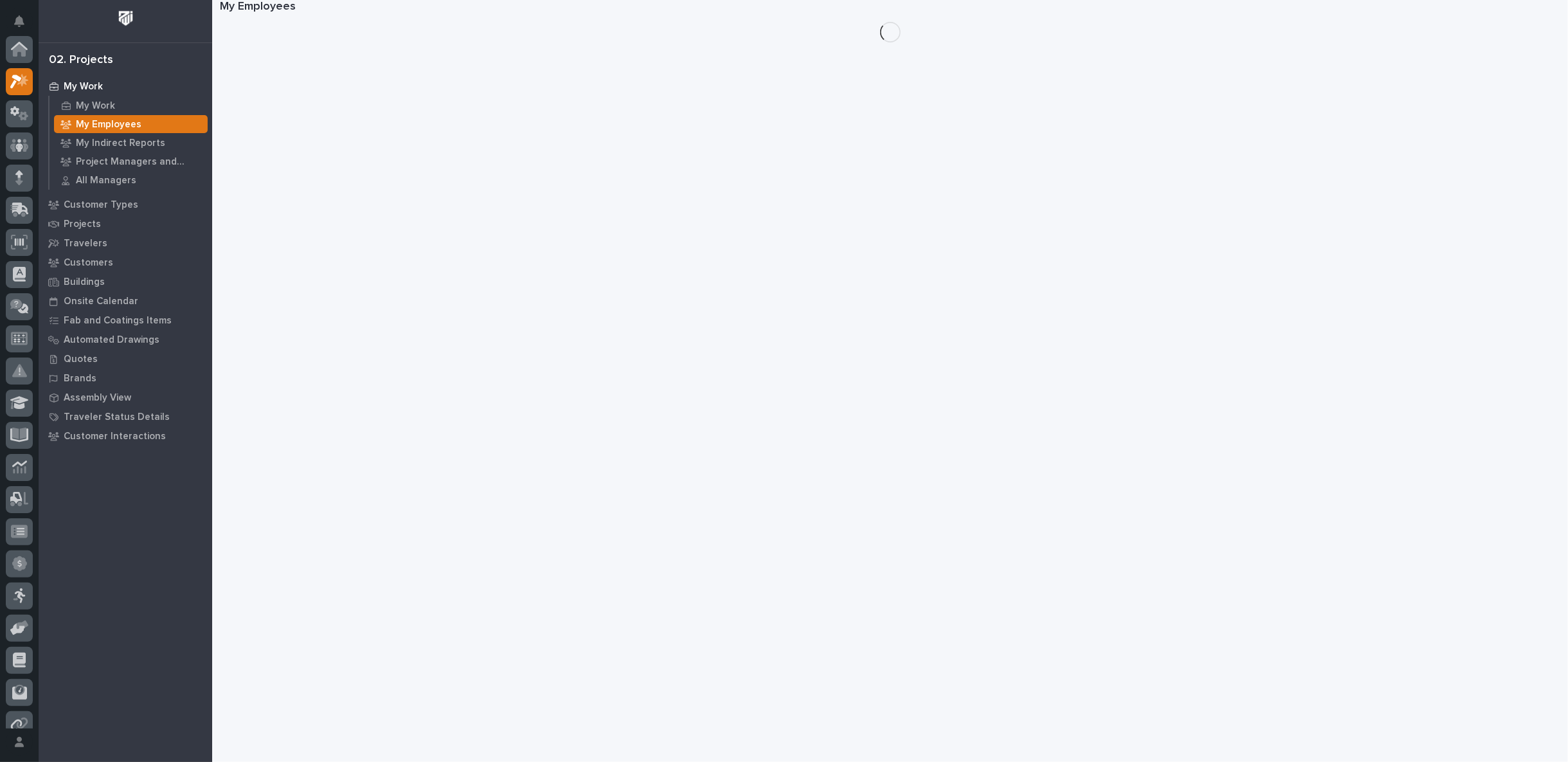
scroll to position [35, 0]
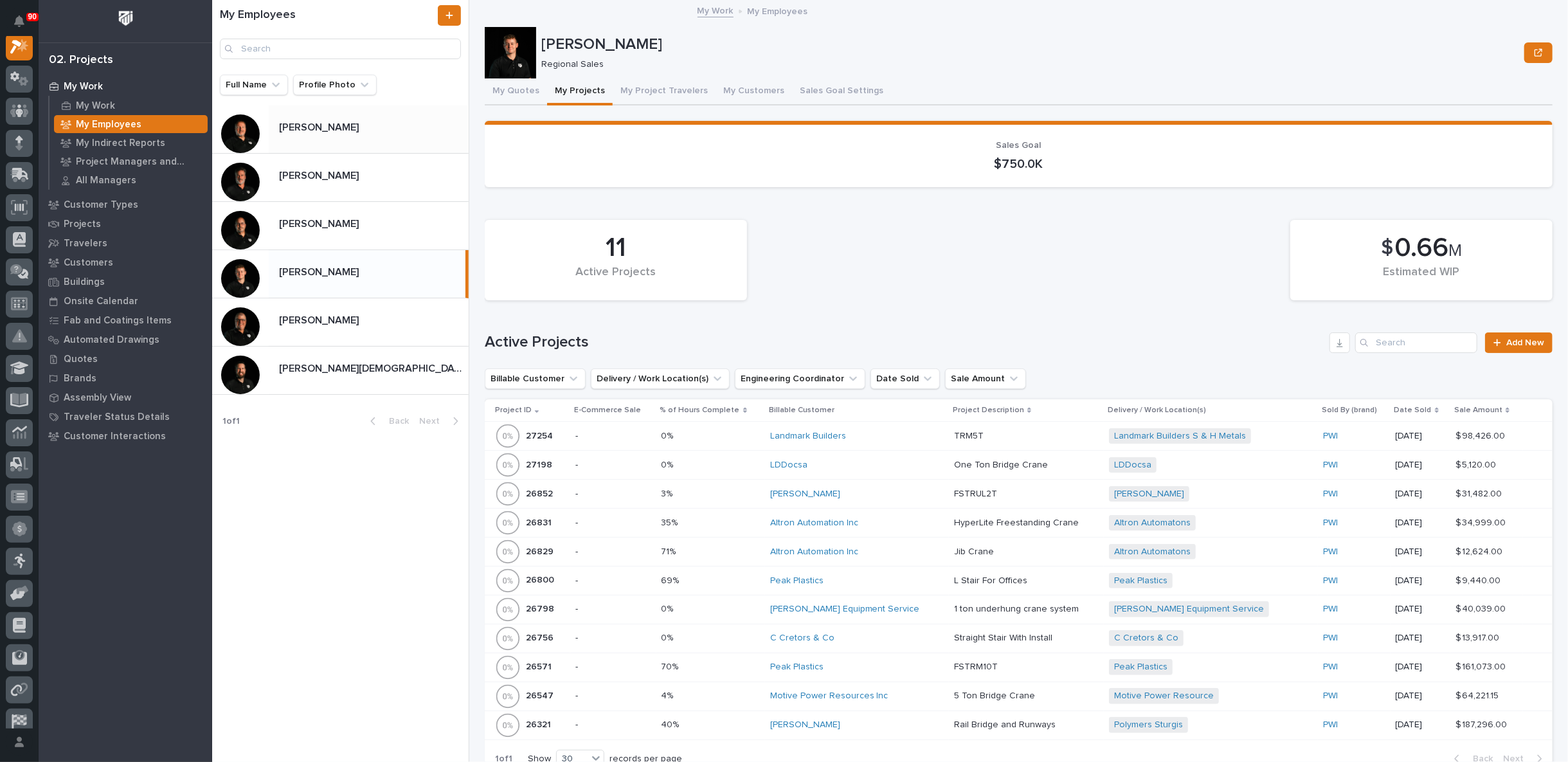
click at [321, 124] on p "[PERSON_NAME]" at bounding box center [320, 126] width 83 height 15
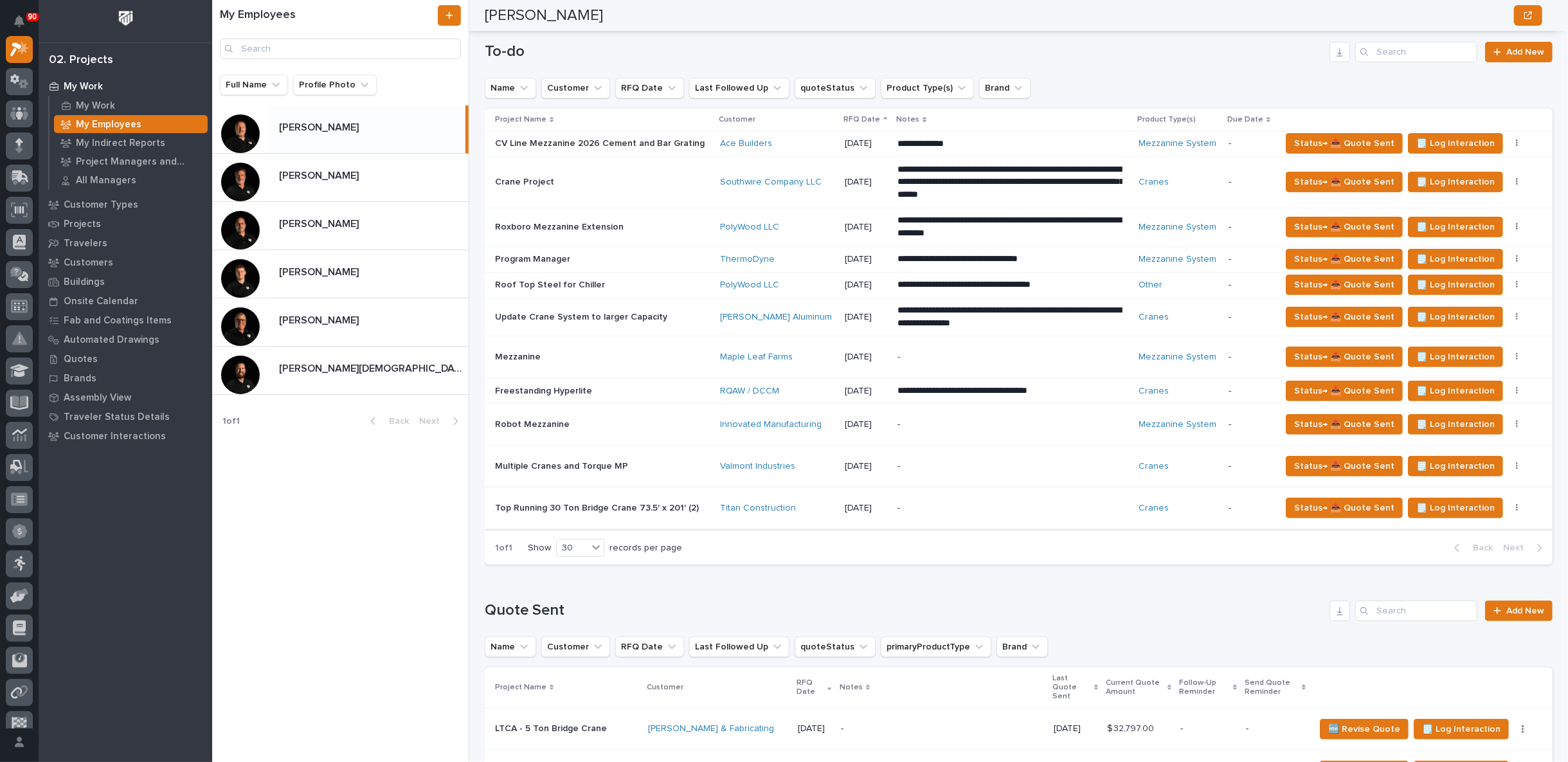
scroll to position [214, 0]
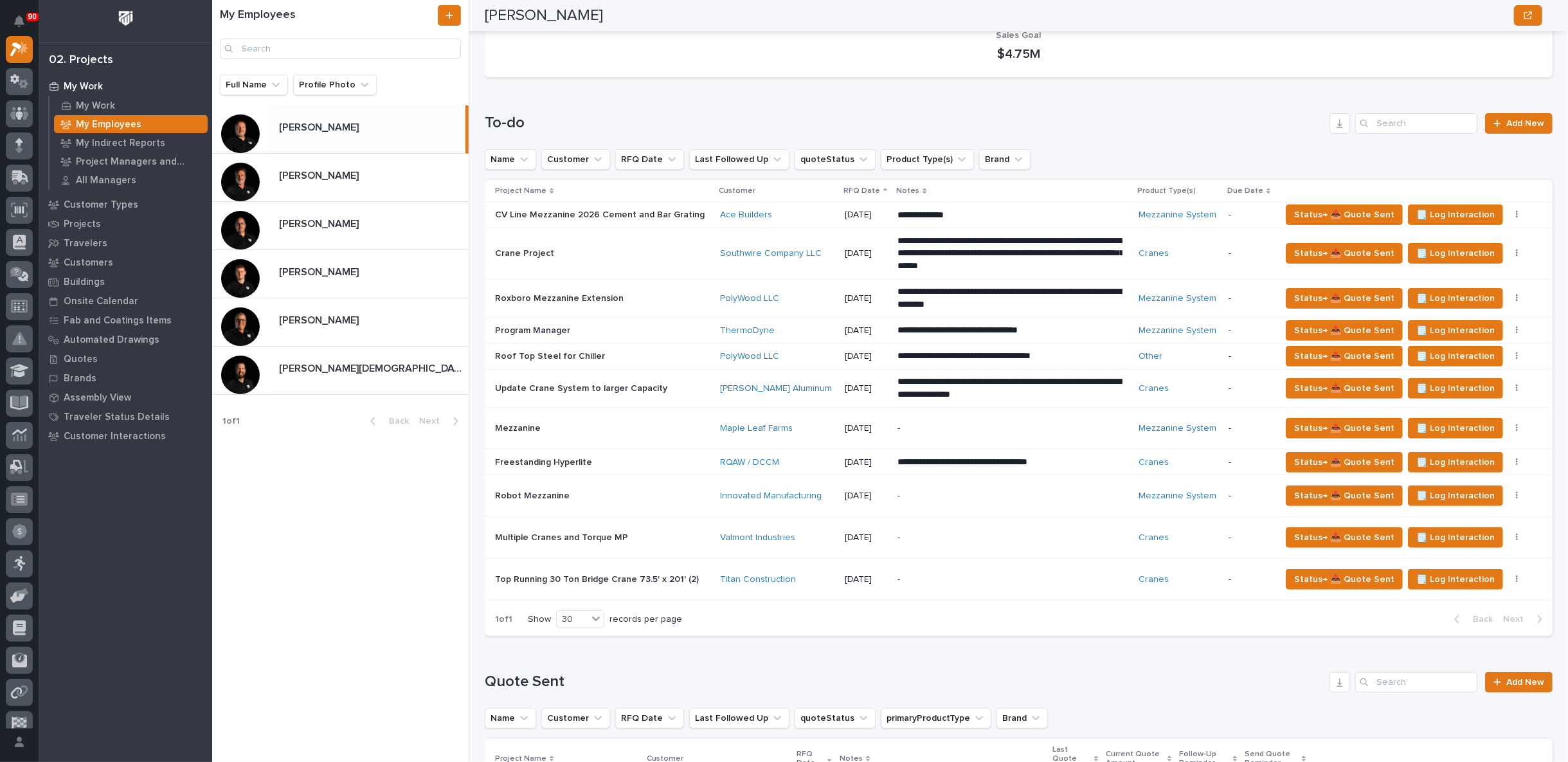
click at [969, 581] on p "-" at bounding box center [1010, 580] width 225 height 11
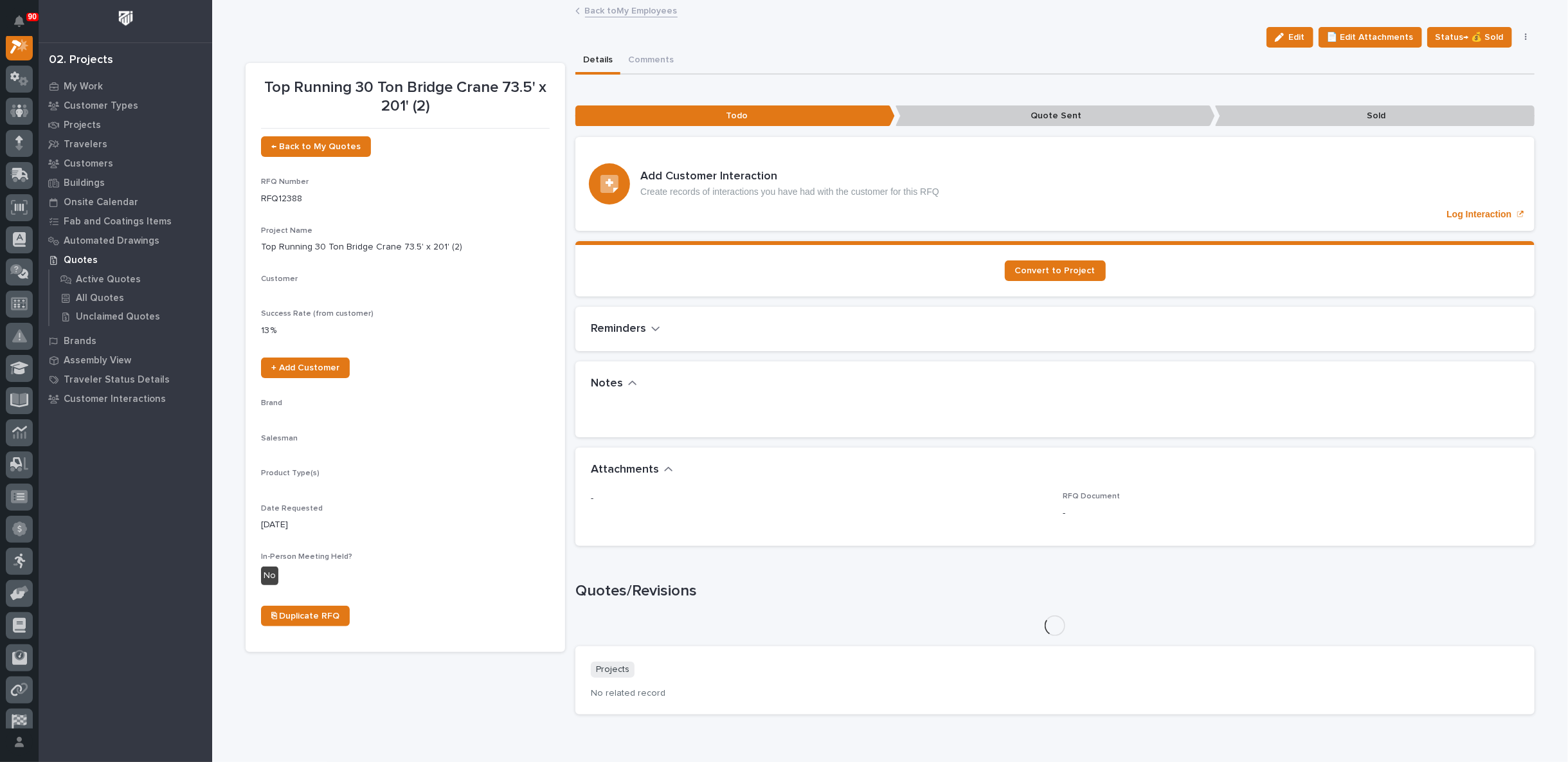
scroll to position [32, 0]
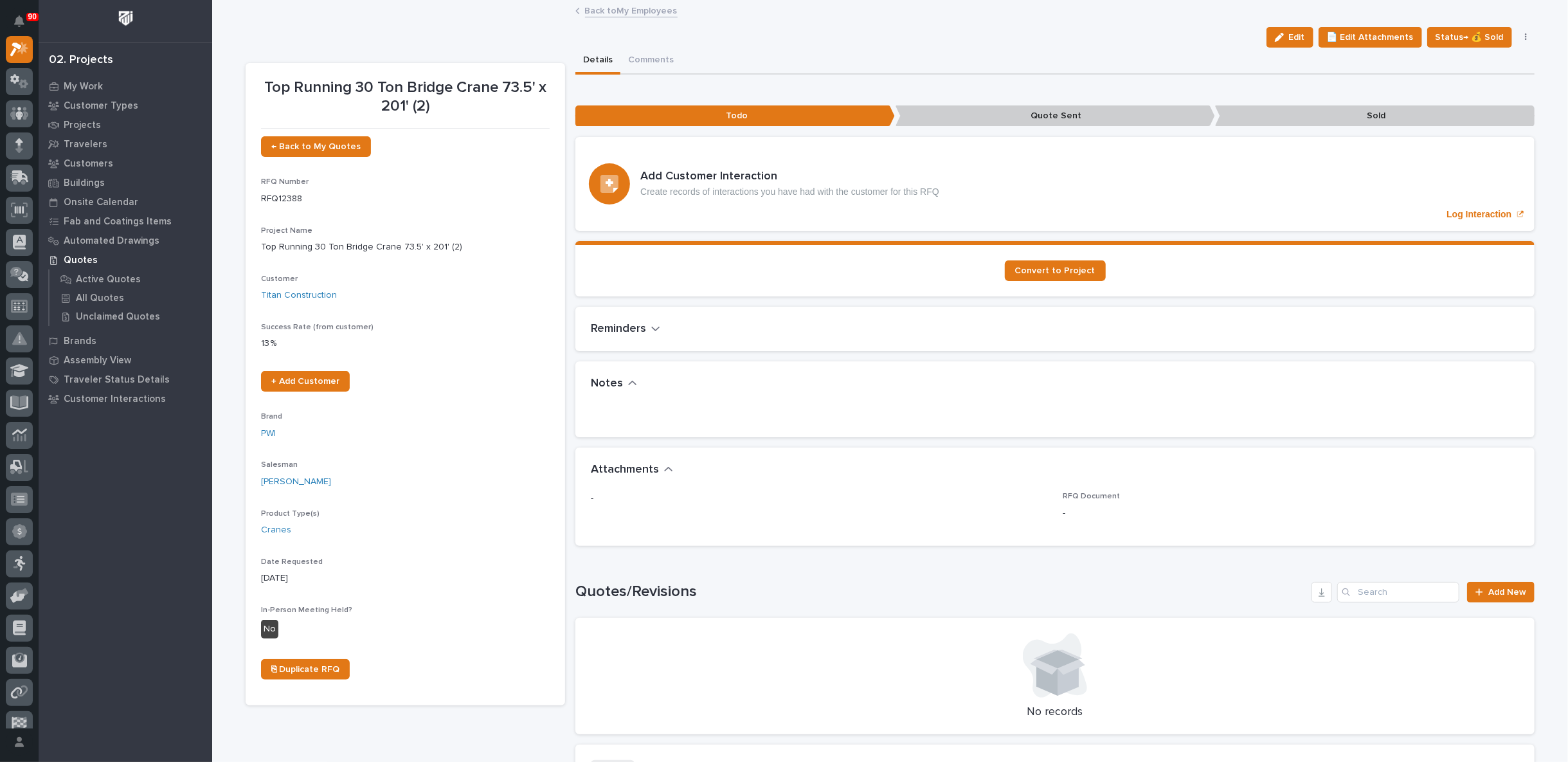
click at [616, 11] on link "Back to My Employees" at bounding box center [631, 10] width 93 height 15
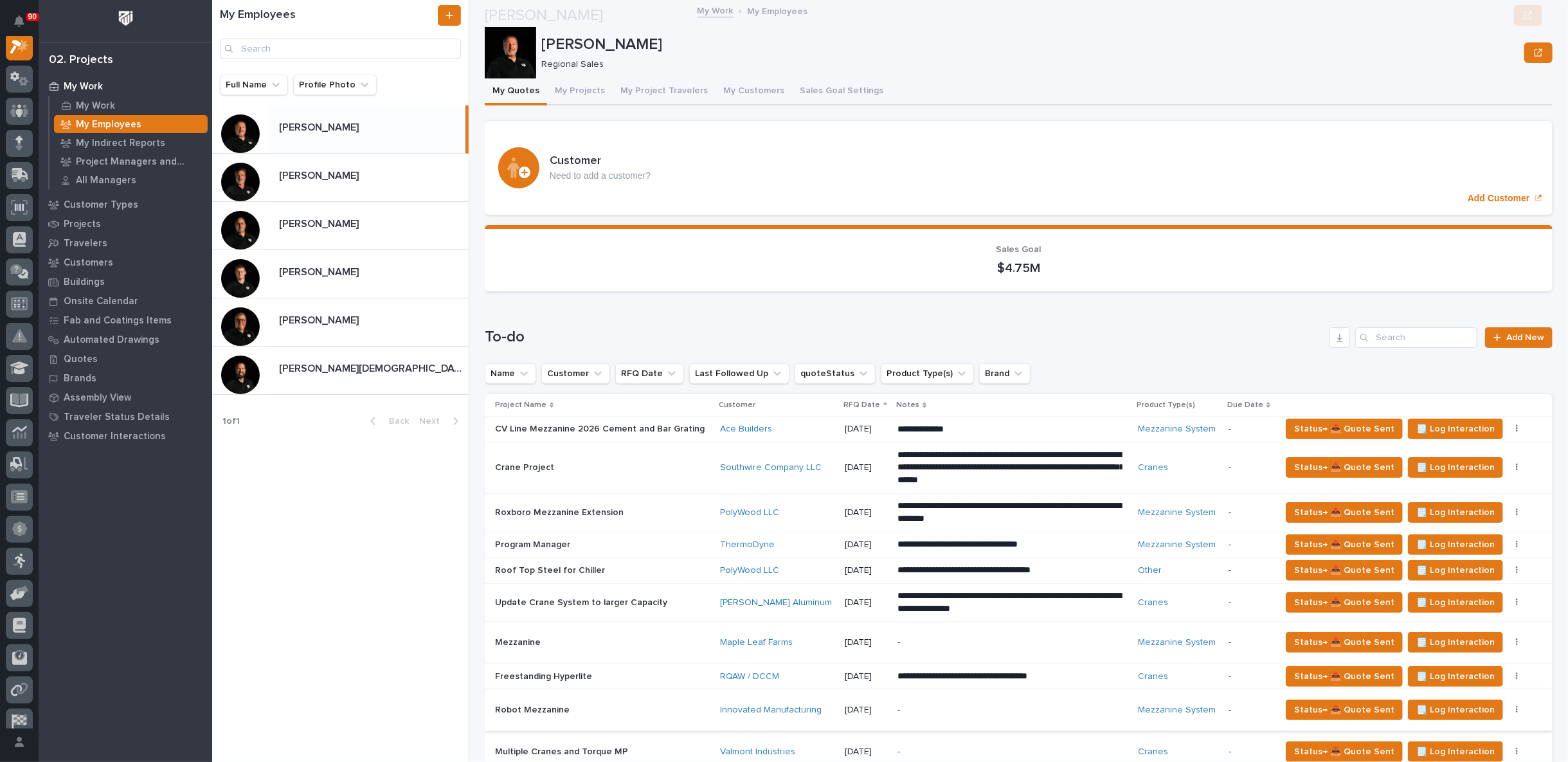
scroll to position [214, 0]
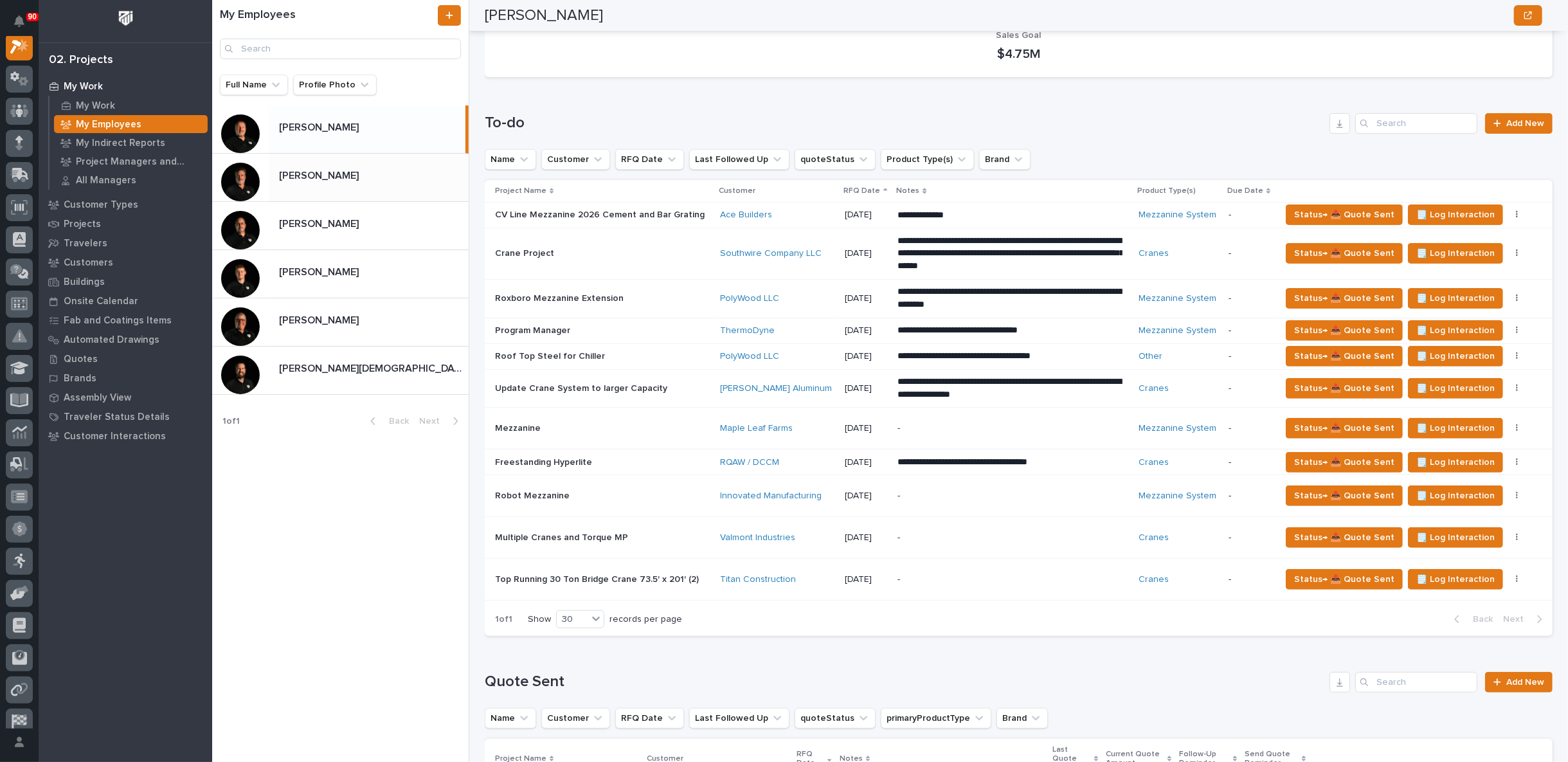
click at [328, 180] on p "[PERSON_NAME]" at bounding box center [320, 174] width 83 height 15
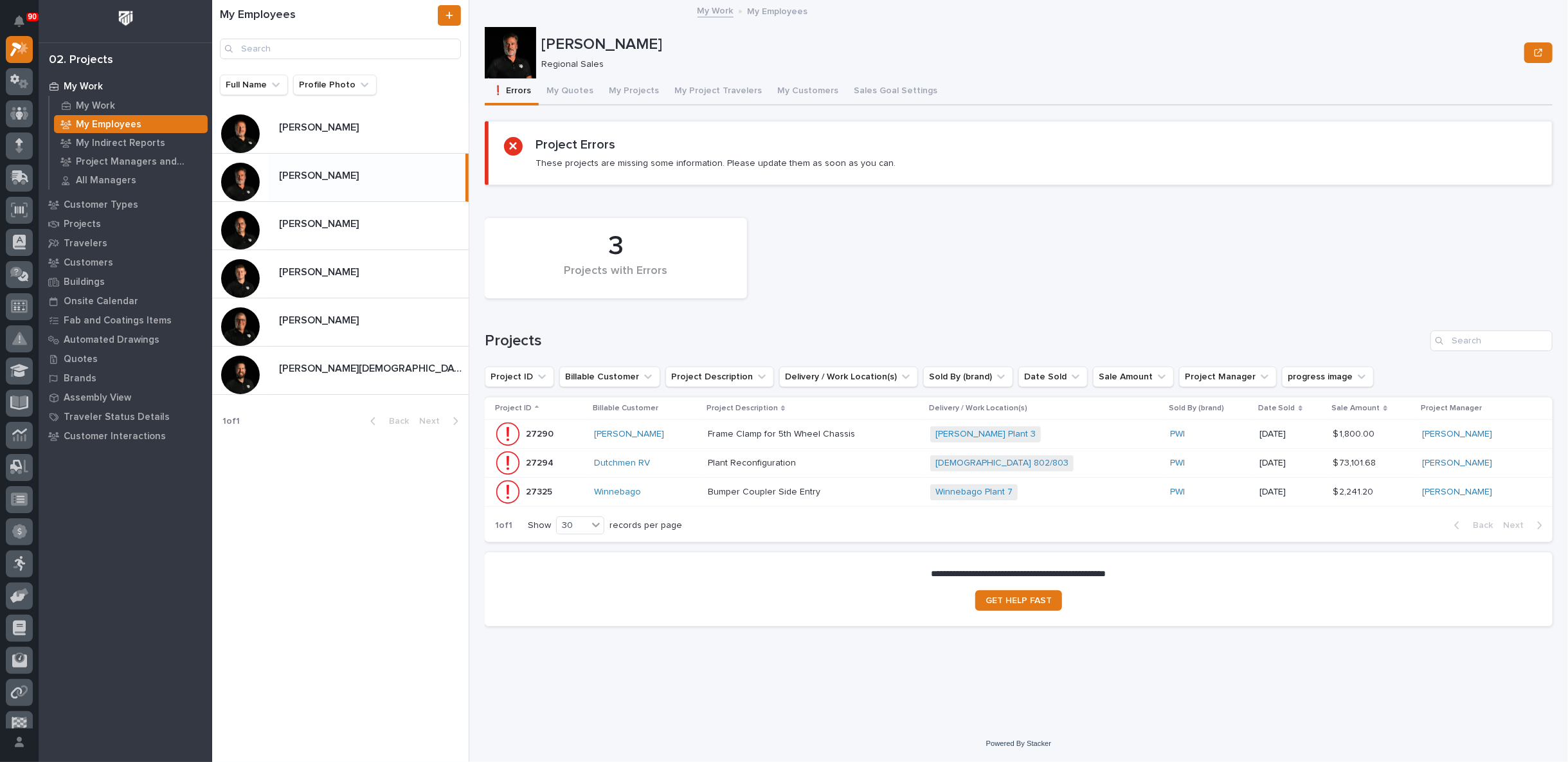
click at [856, 458] on p at bounding box center [813, 463] width 212 height 11
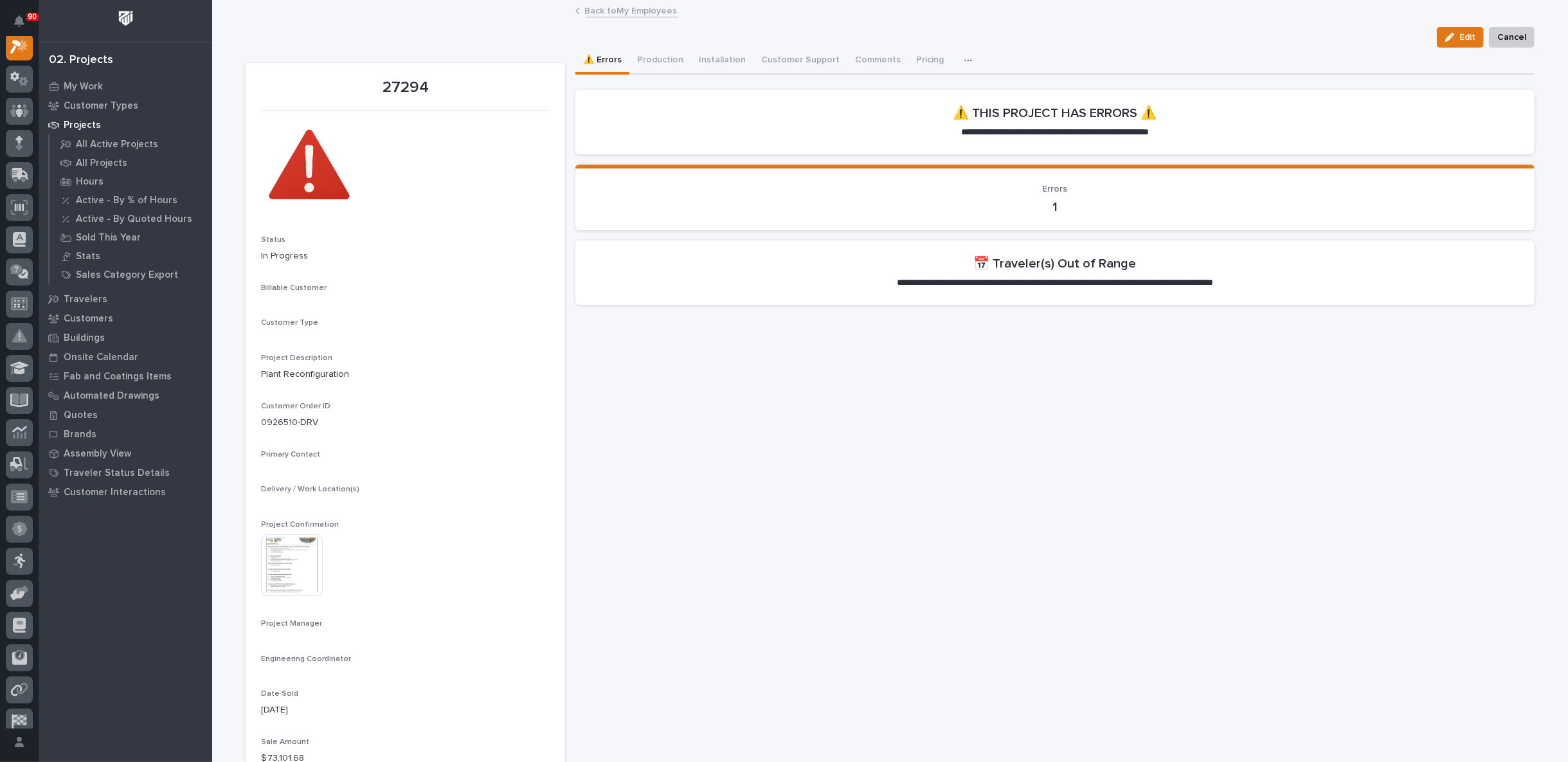
scroll to position [32, 0]
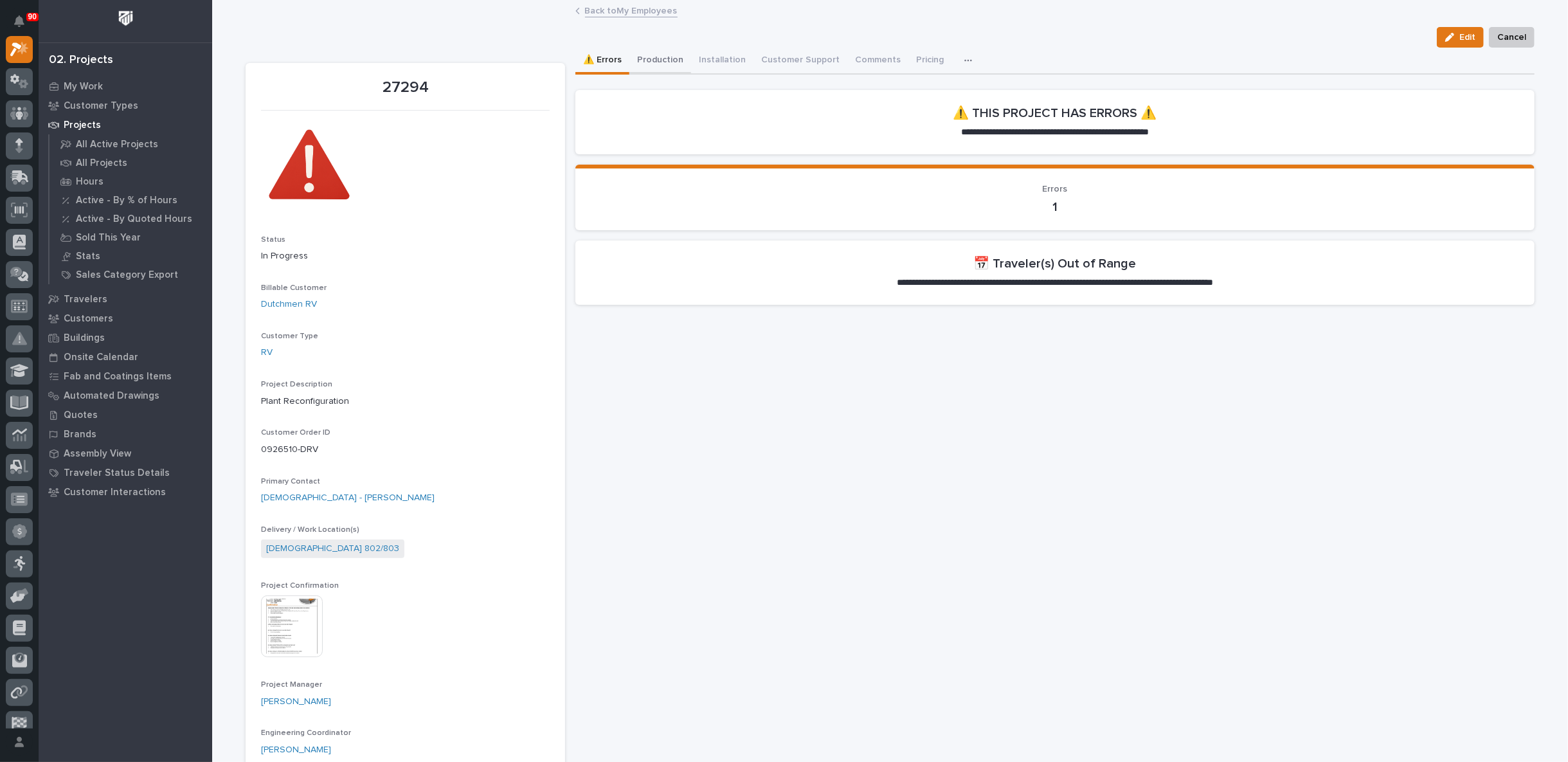
click at [665, 59] on button "Production" at bounding box center [659, 61] width 61 height 27
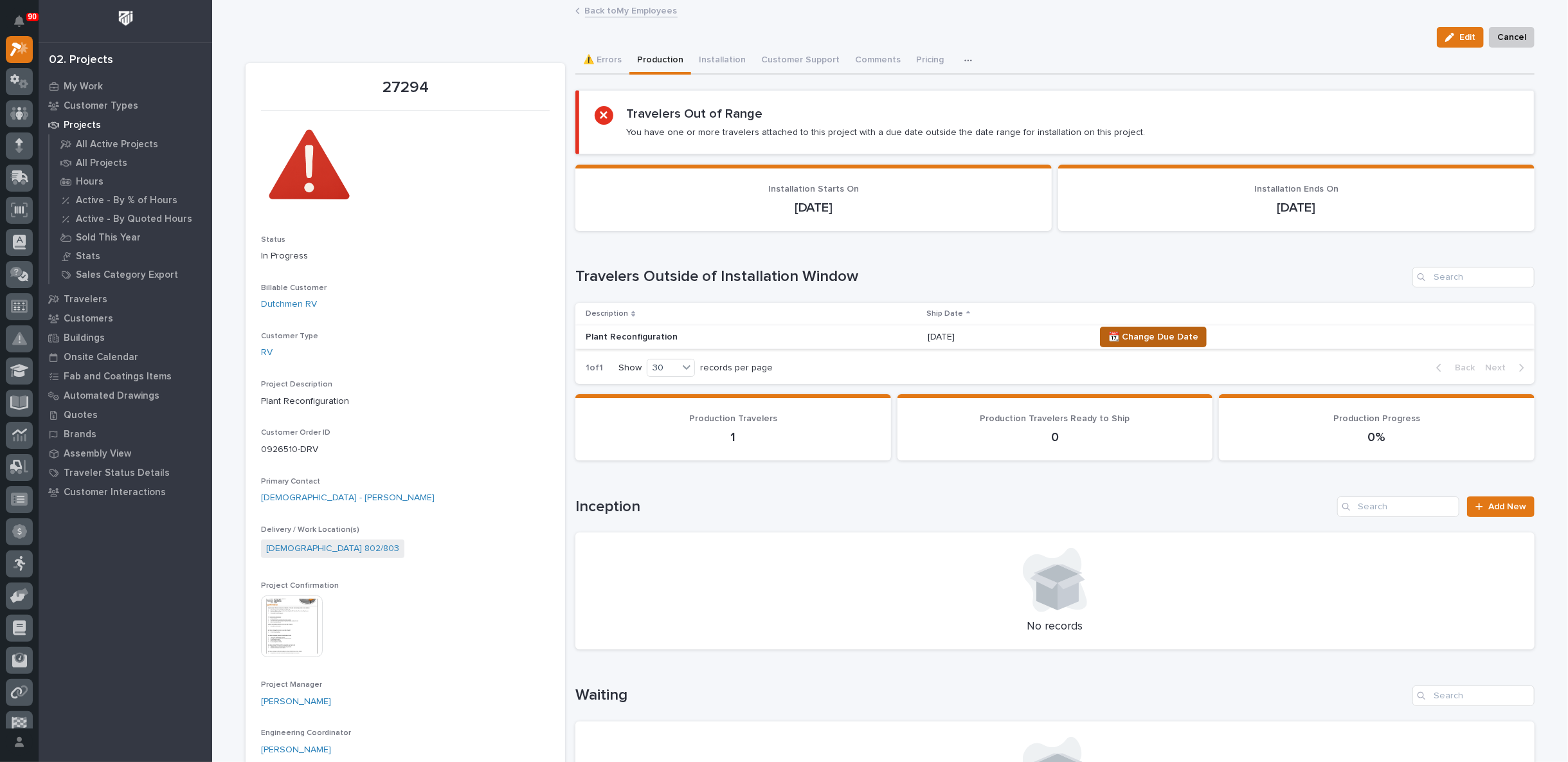
click at [1148, 338] on span "📆 Change Due Date" at bounding box center [1153, 336] width 90 height 15
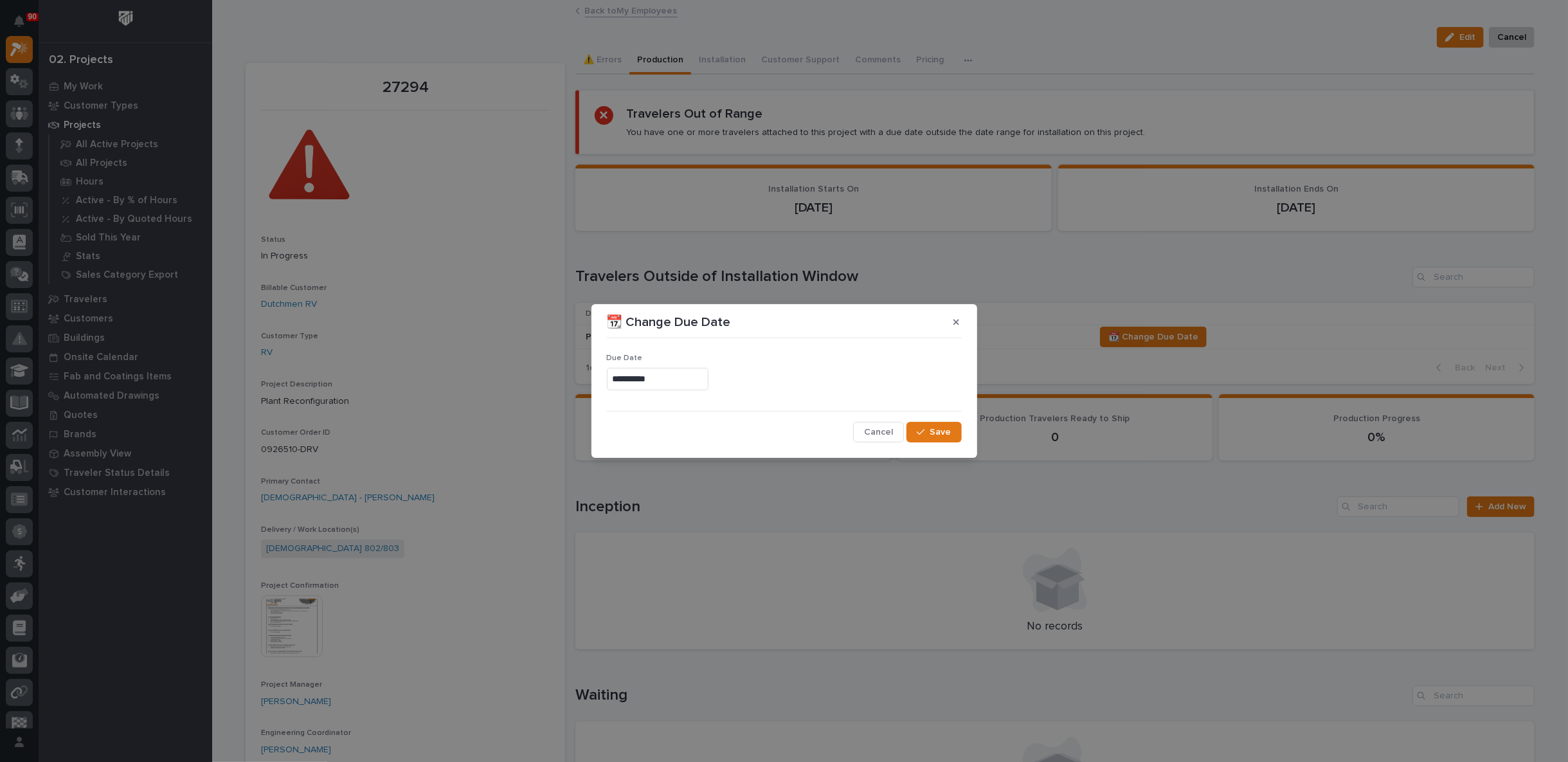
click at [659, 377] on input "**********" at bounding box center [657, 379] width 102 height 22
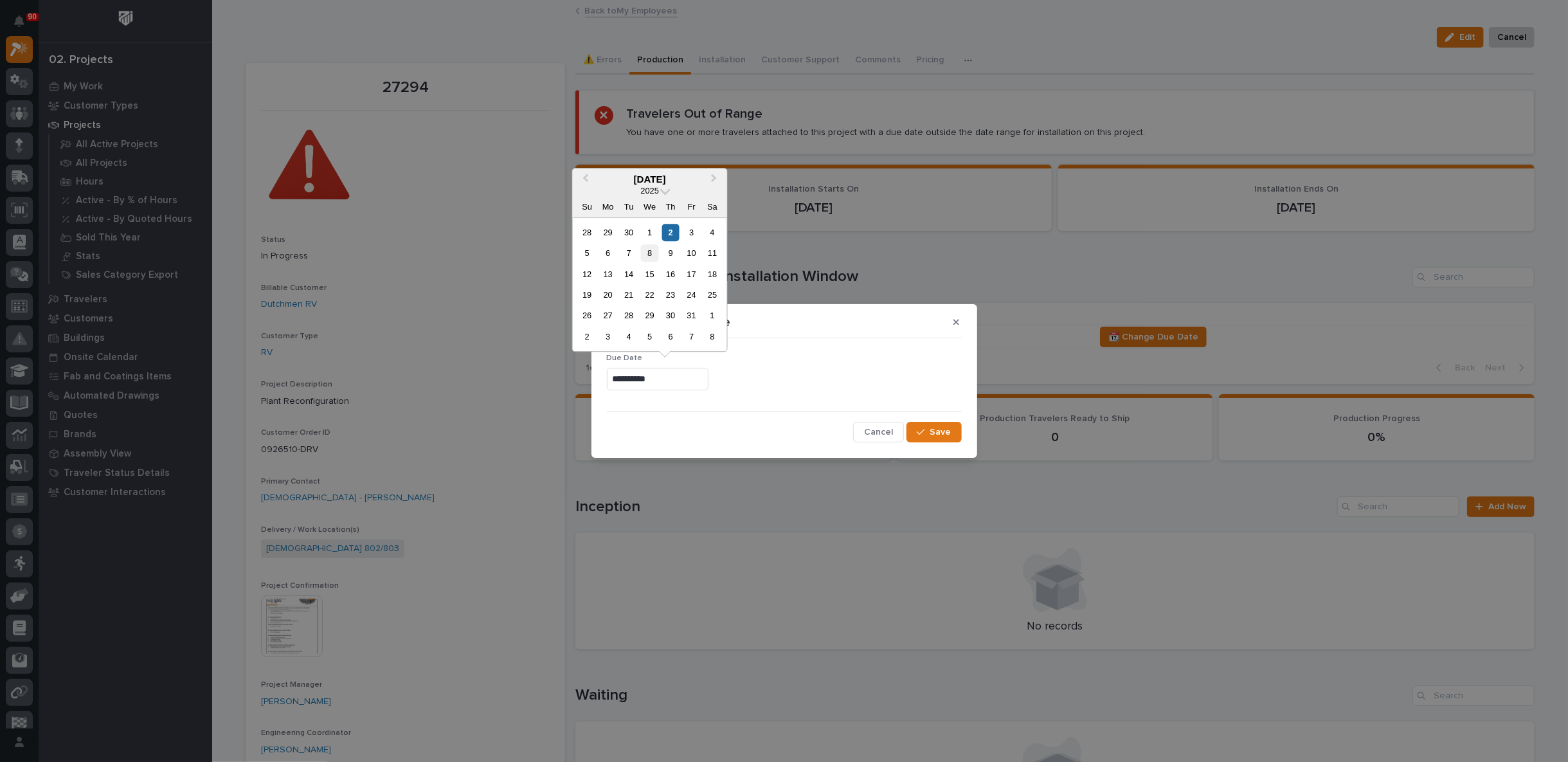
click at [651, 252] on div "8" at bounding box center [650, 253] width 17 height 17
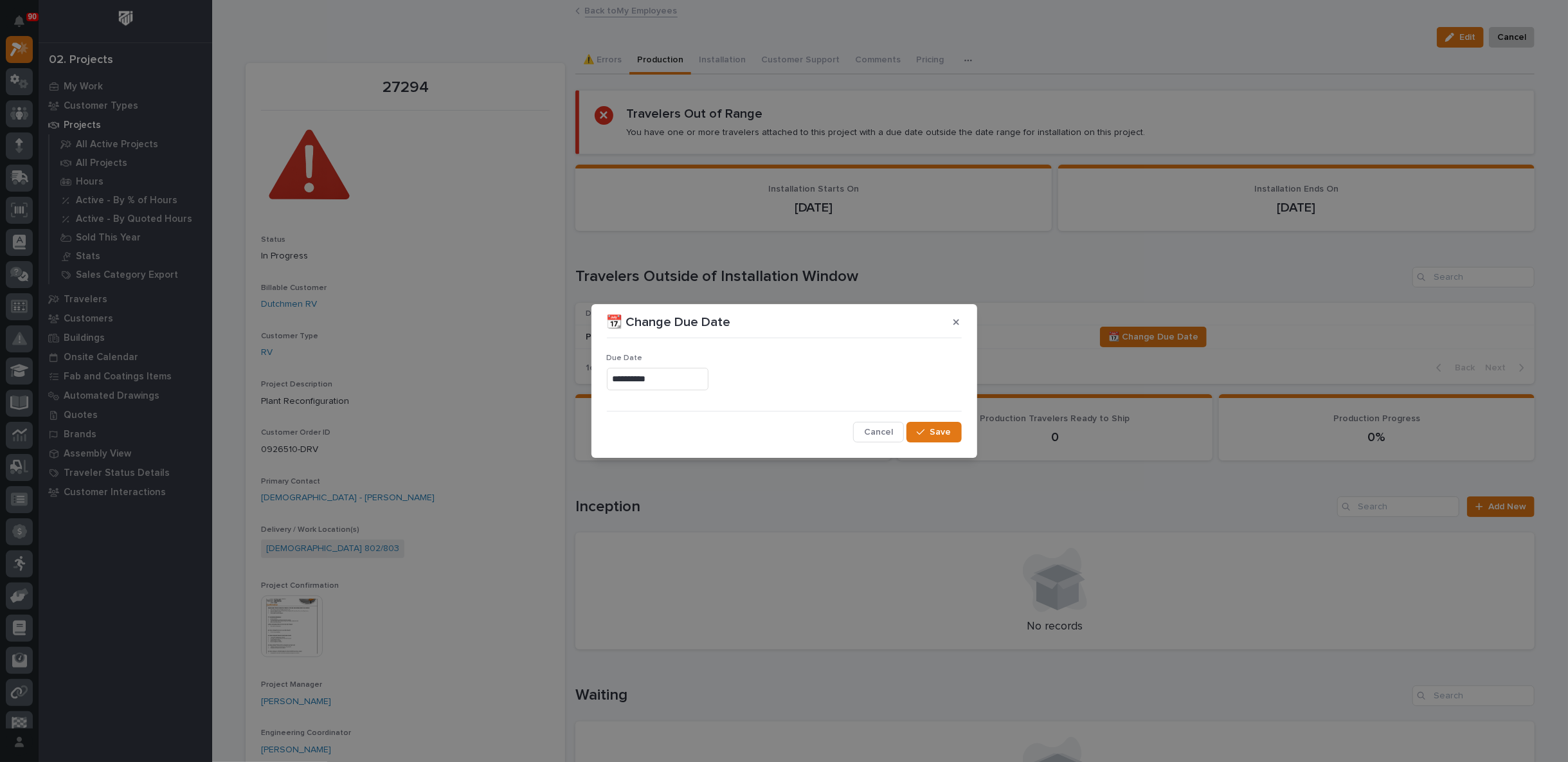
type input "**********"
click at [944, 431] on span "Save" at bounding box center [941, 432] width 21 height 12
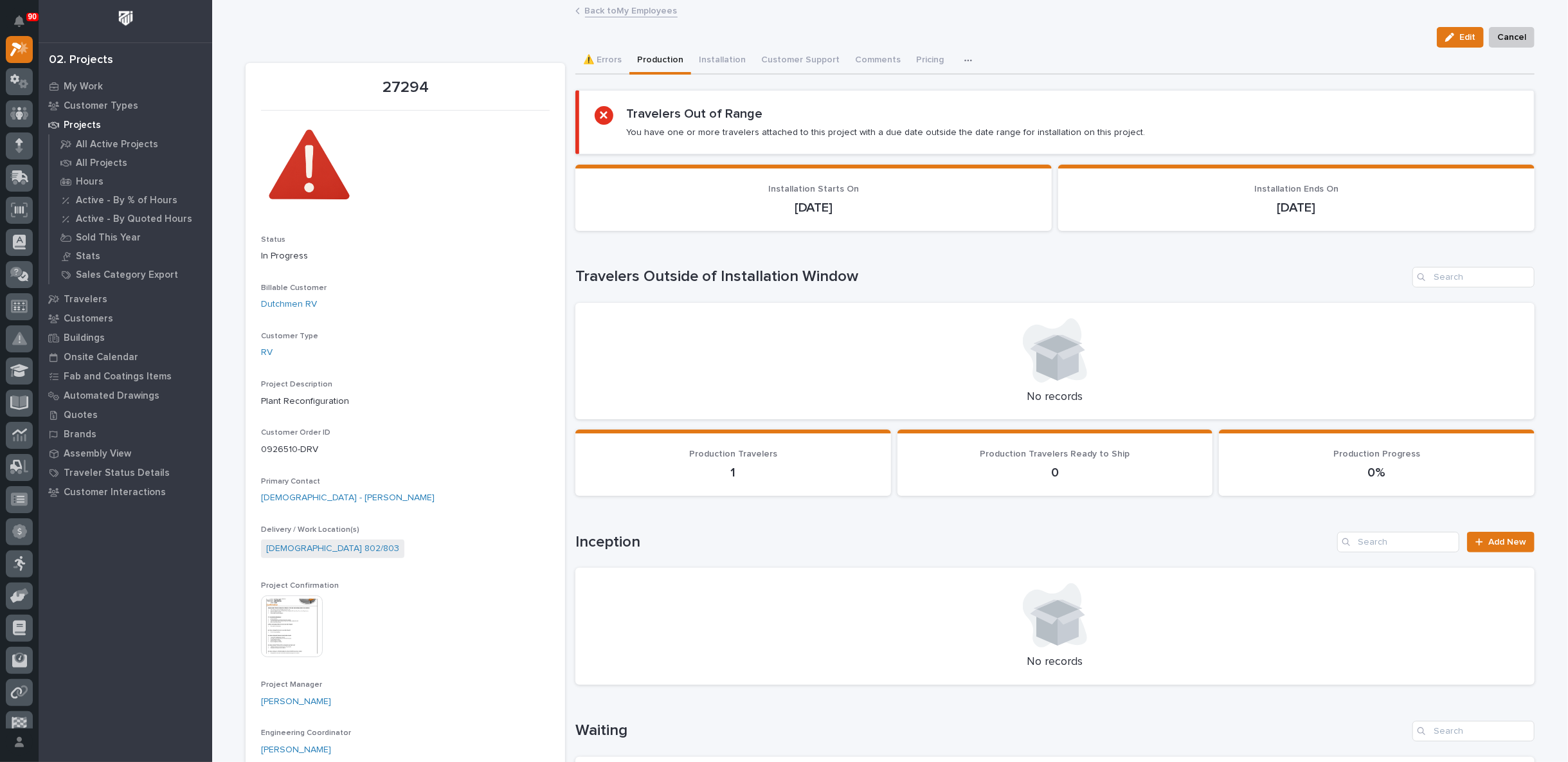
click at [611, 3] on link "Back to My Employees" at bounding box center [631, 10] width 93 height 15
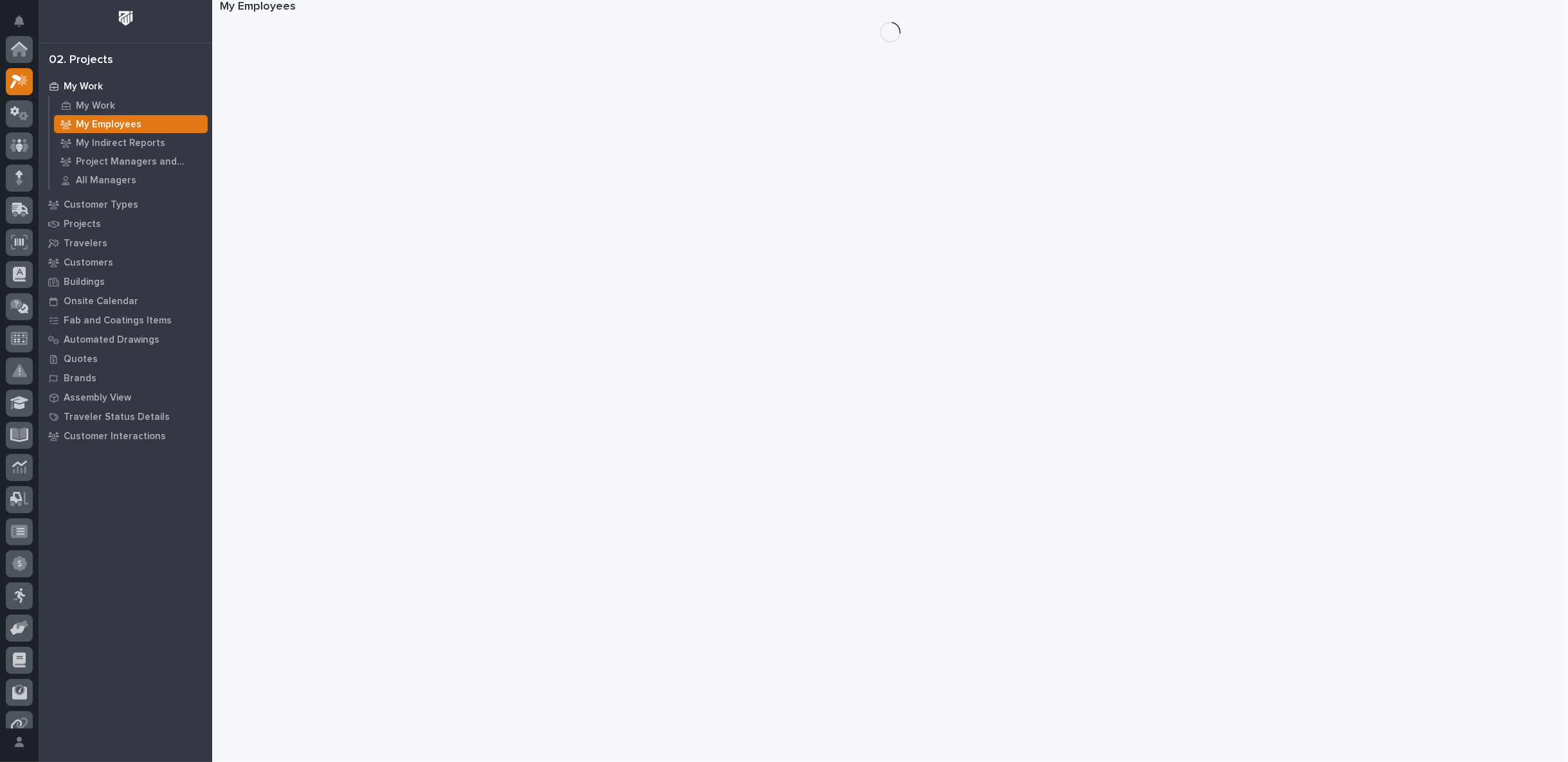
scroll to position [35, 0]
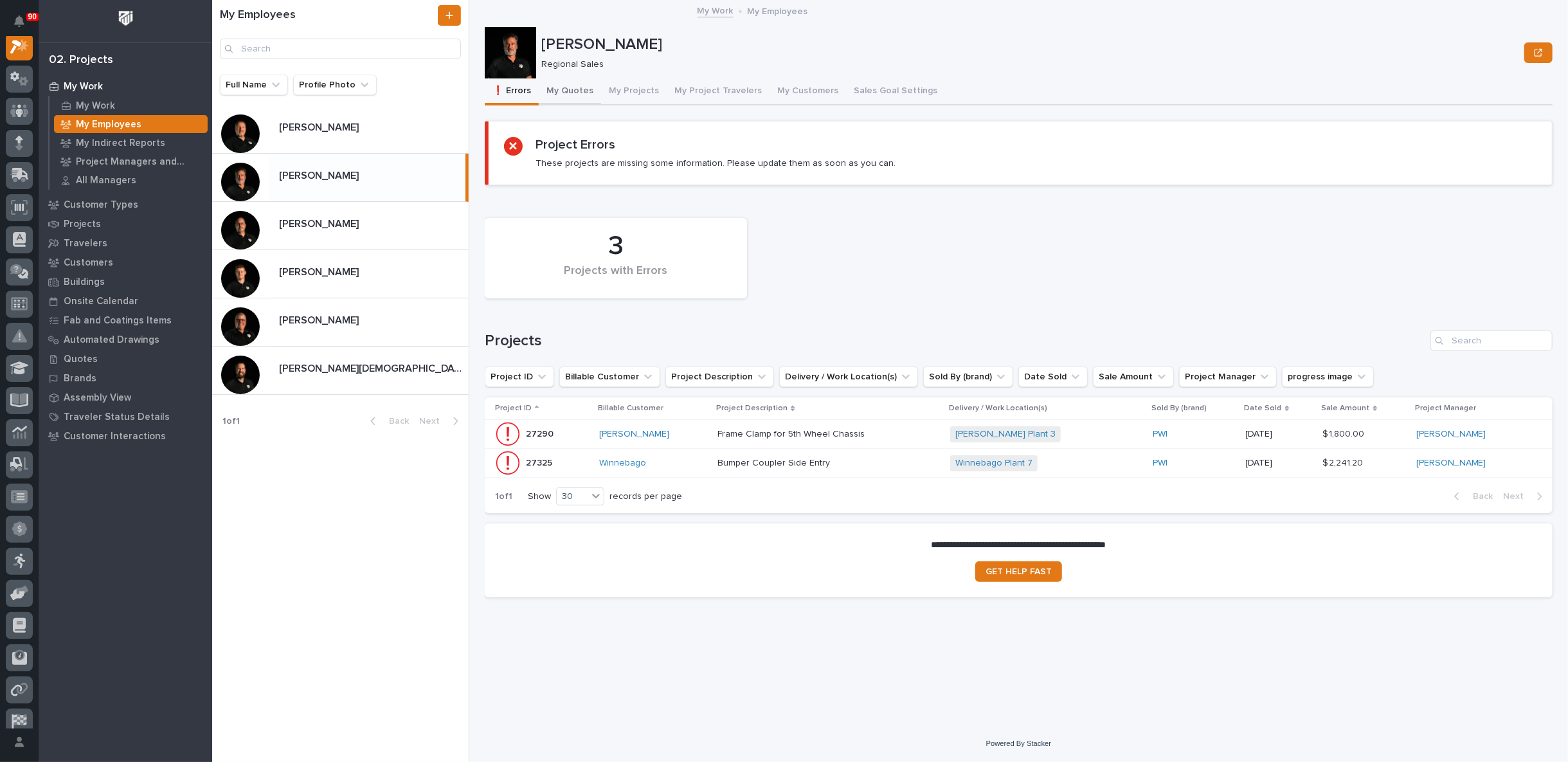
click at [574, 90] on button "My Quotes" at bounding box center [570, 92] width 62 height 27
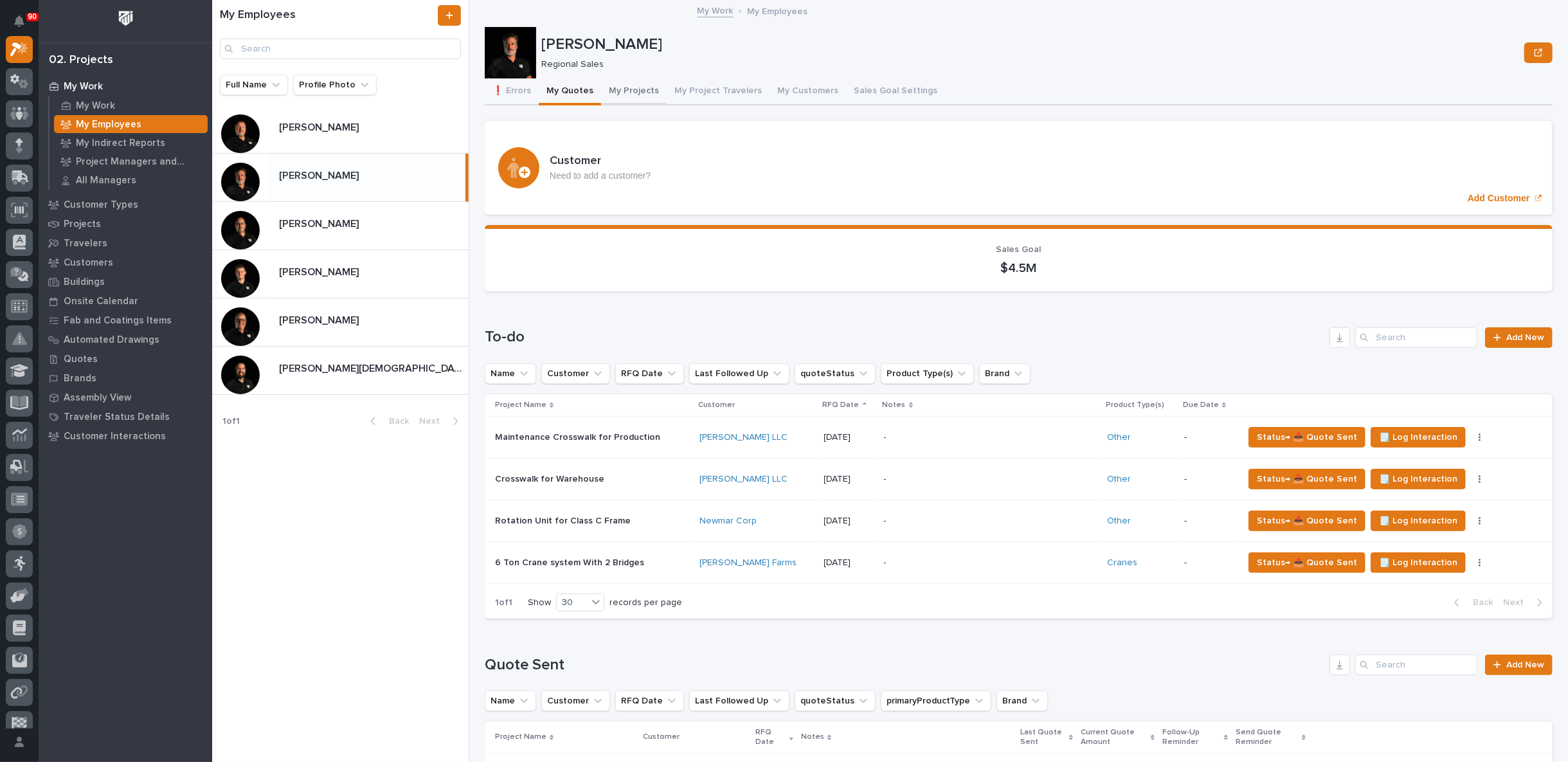
click at [622, 90] on button "My Projects" at bounding box center [634, 92] width 65 height 27
